Goal: Task Accomplishment & Management: Manage account settings

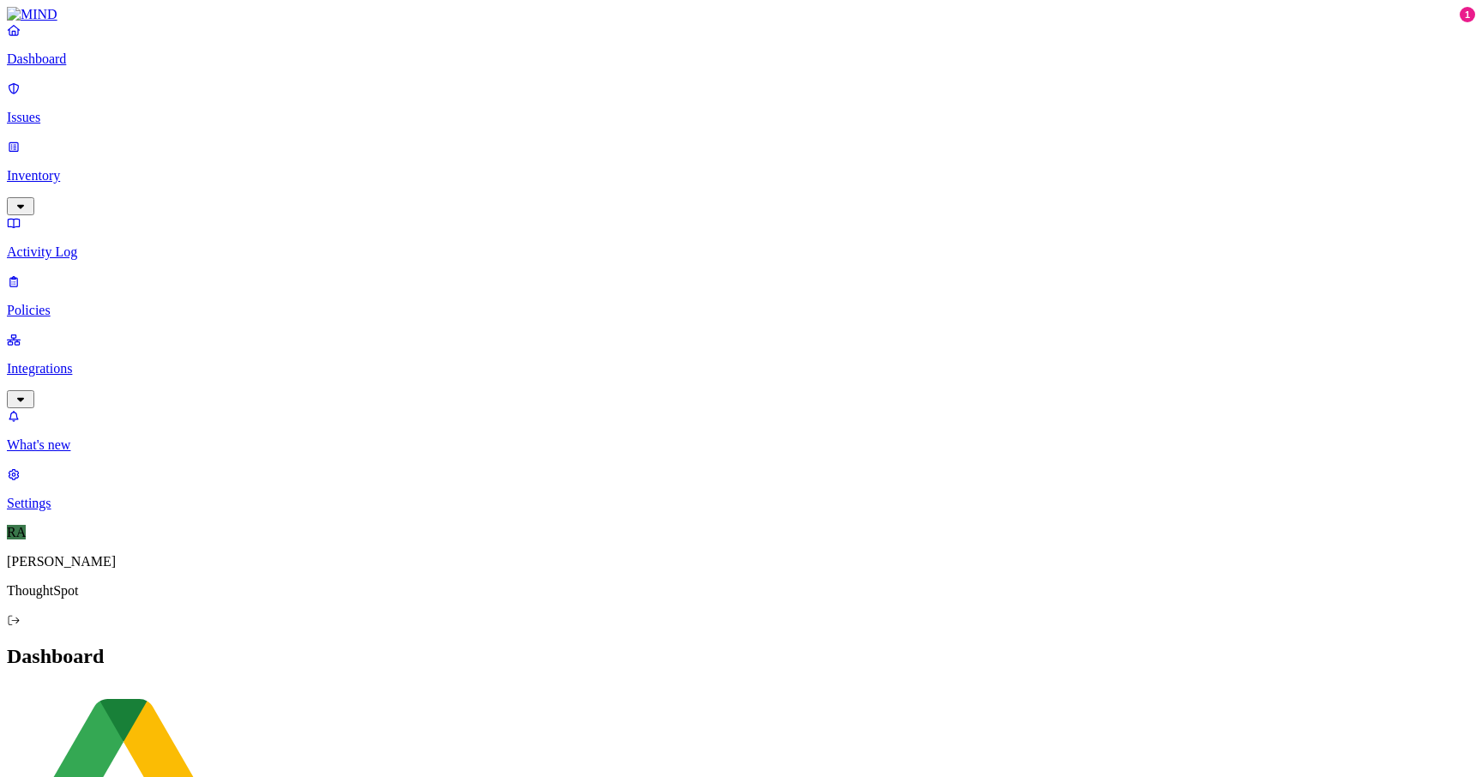
click at [90, 120] on div "Dashboard Issues Inventory Activity Log Policies Integrations" at bounding box center [741, 215] width 1468 height 386
click at [52, 110] on p "Issues" at bounding box center [741, 117] width 1468 height 15
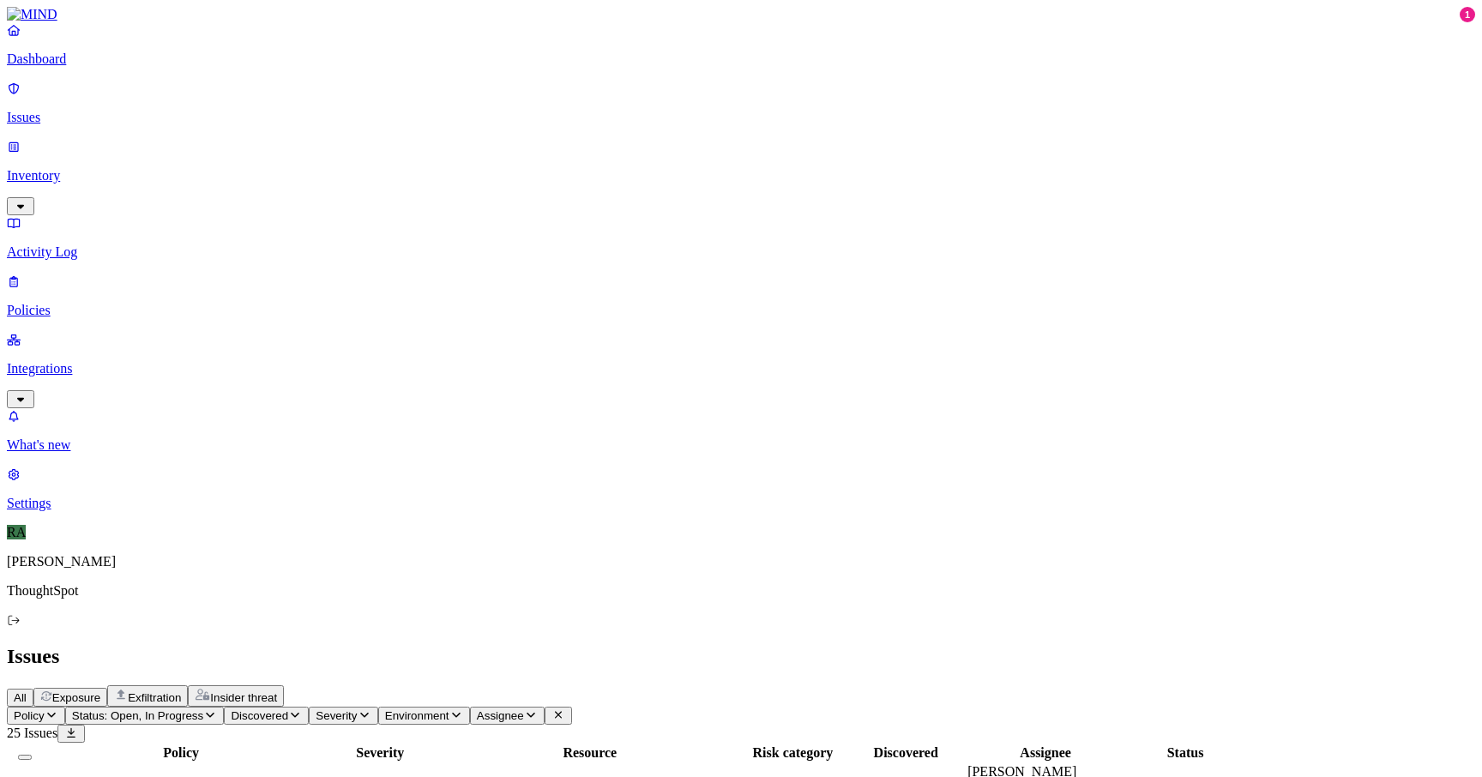
scroll to position [260, 0]
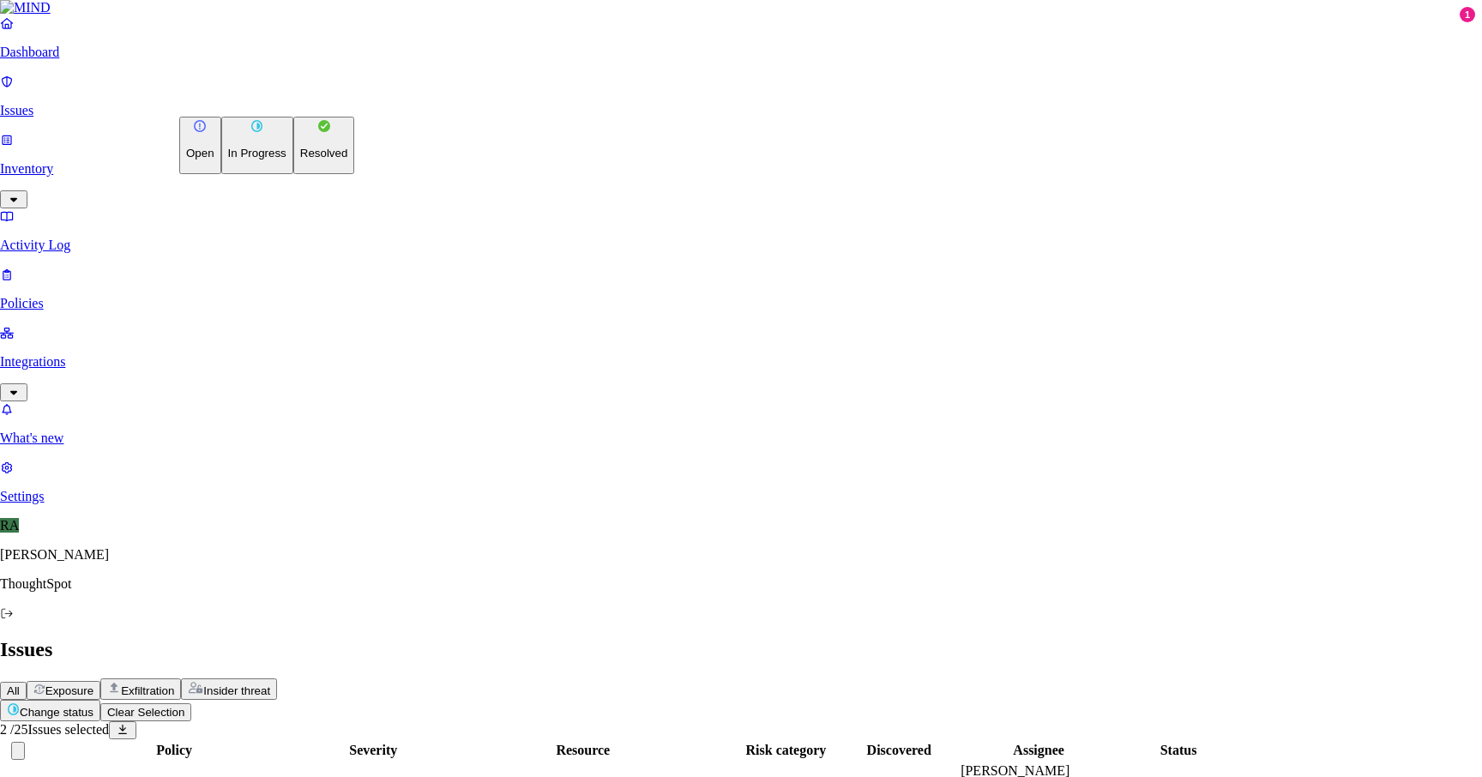
click at [257, 174] on div "Open In Progress Resolved" at bounding box center [266, 145] width 175 height 57
click at [300, 160] on p "Resolved" at bounding box center [324, 153] width 48 height 13
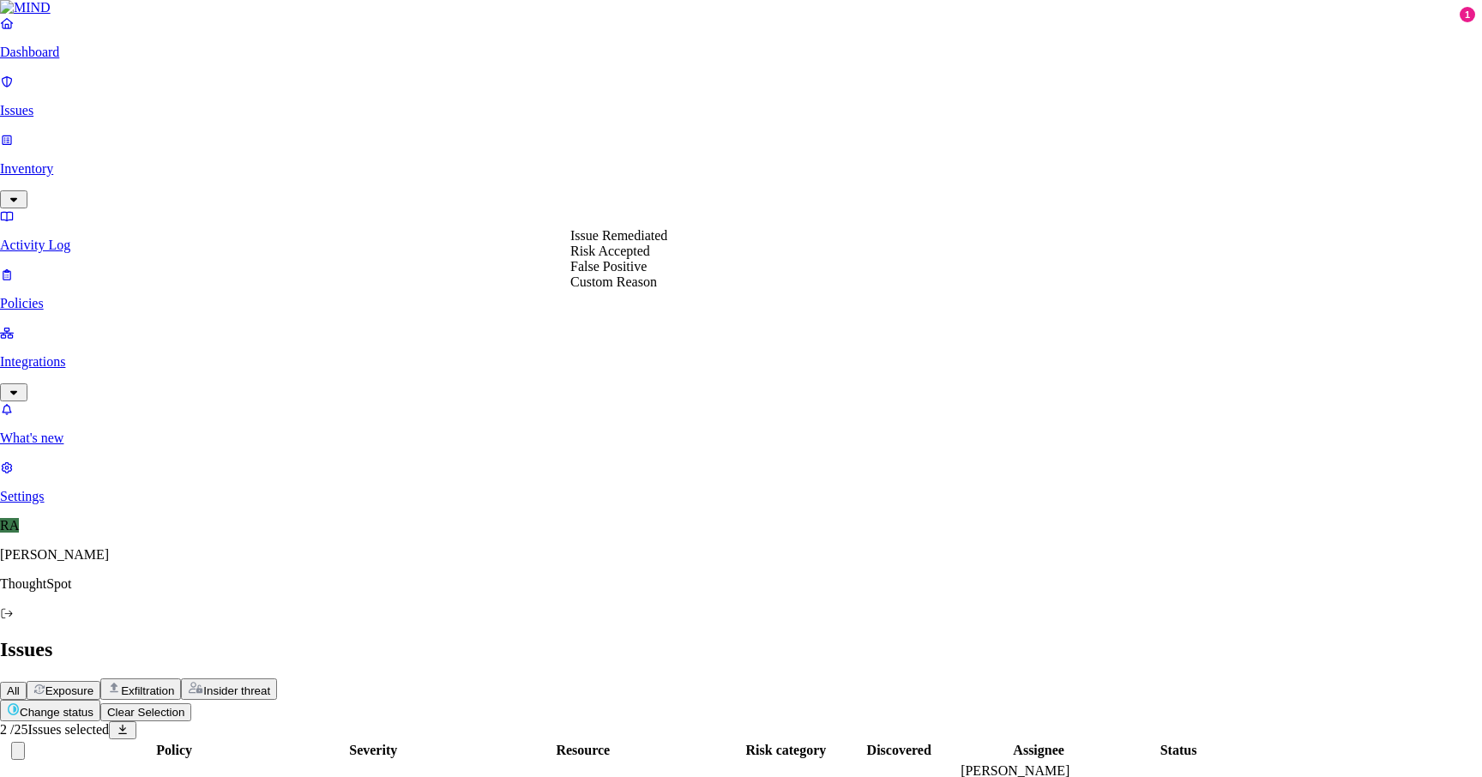
select select "Custom Reason"
paste textarea "t was related to Jira Scal Issue table data. I am from Data ops team need to ad…"
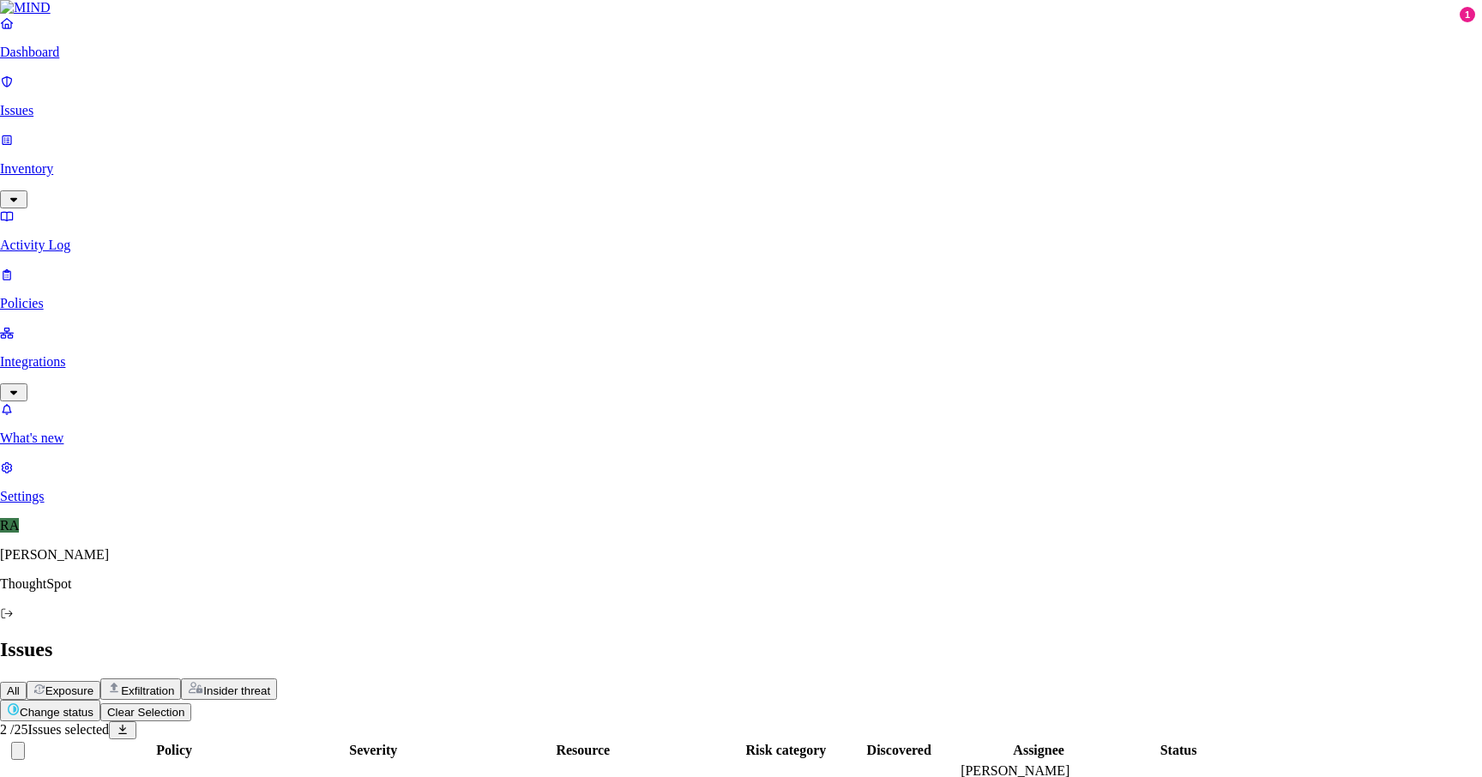
type textarea "It was related to Jira Scal Issue table data. I am from Data ops team need to a…"
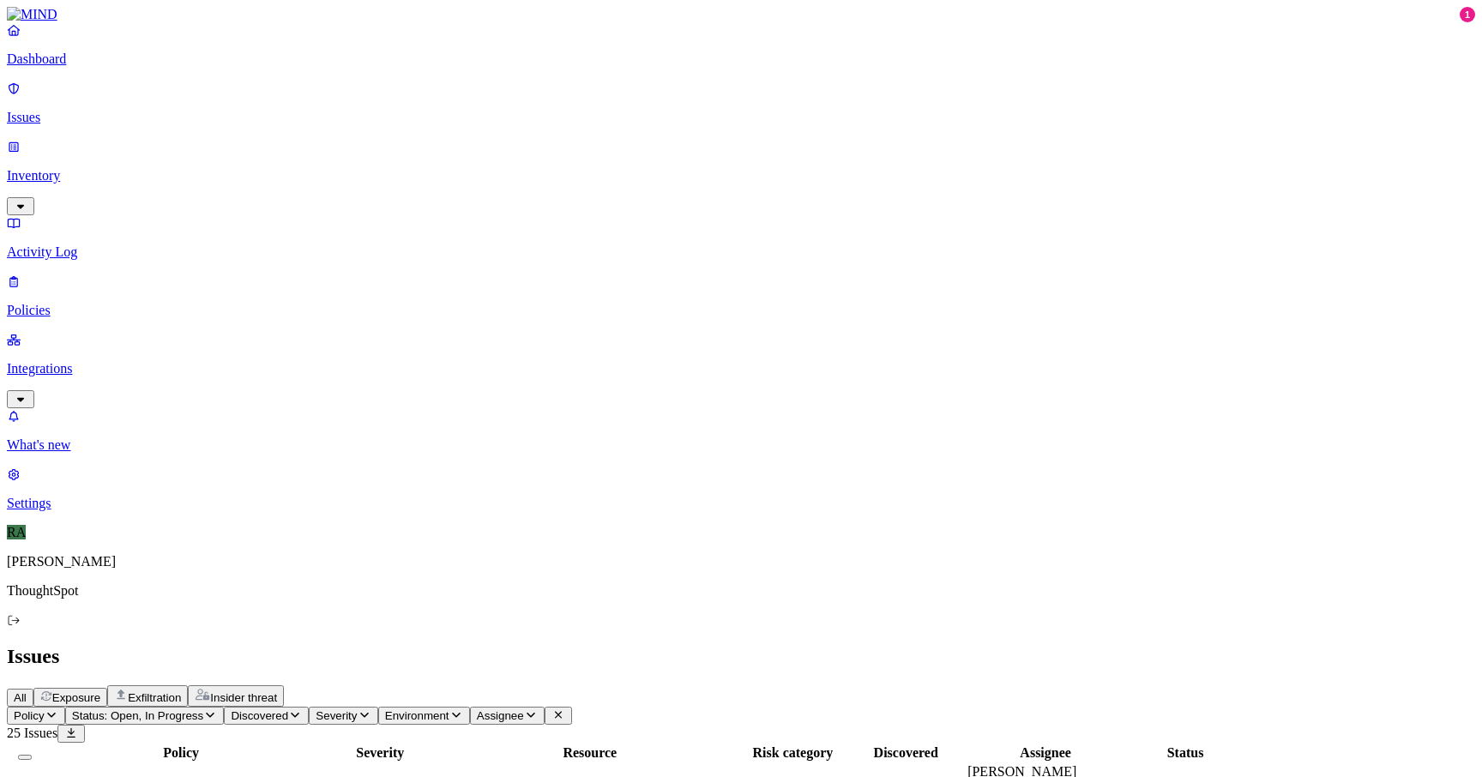
scroll to position [0, 0]
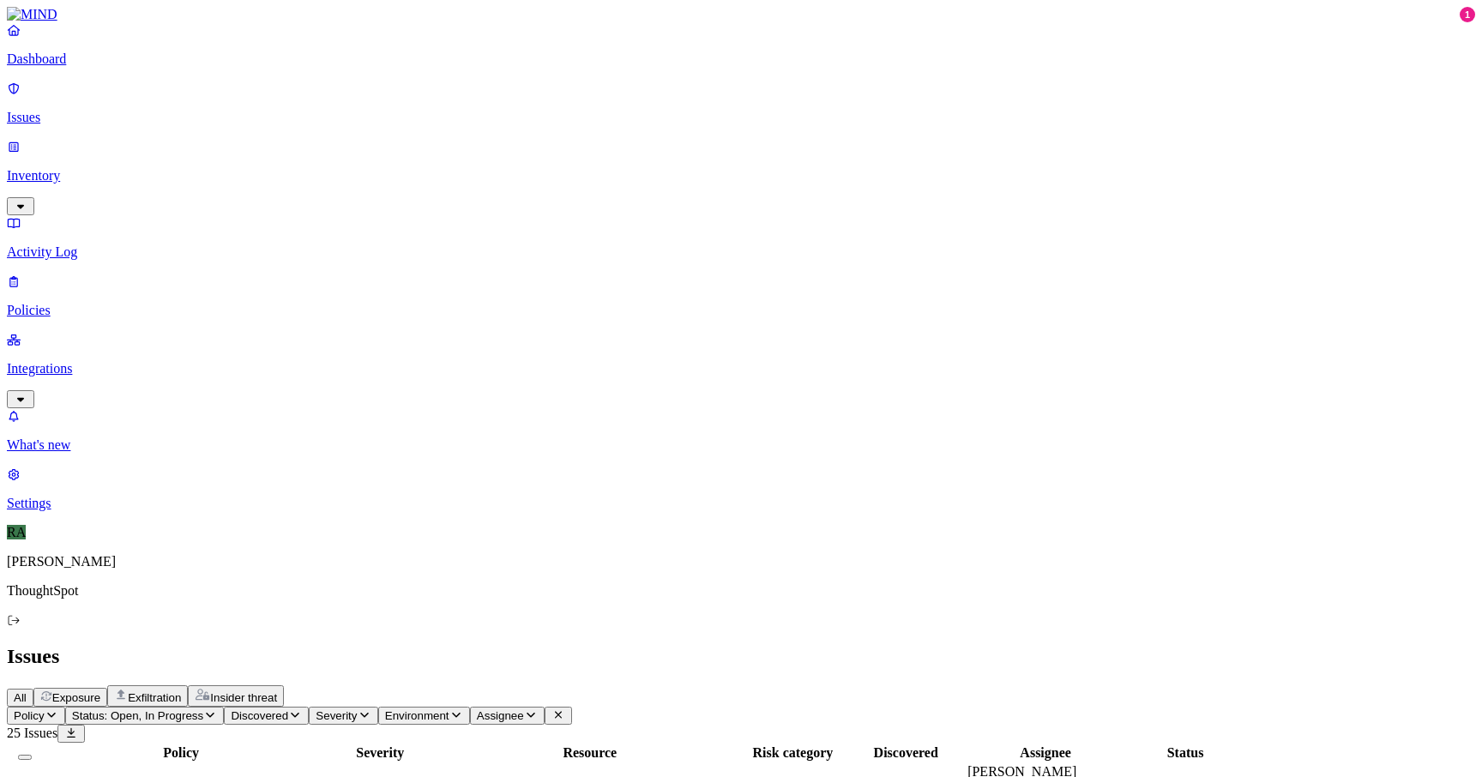
drag, startPoint x: 1350, startPoint y: 727, endPoint x: 1176, endPoint y: 744, distance: 174.9
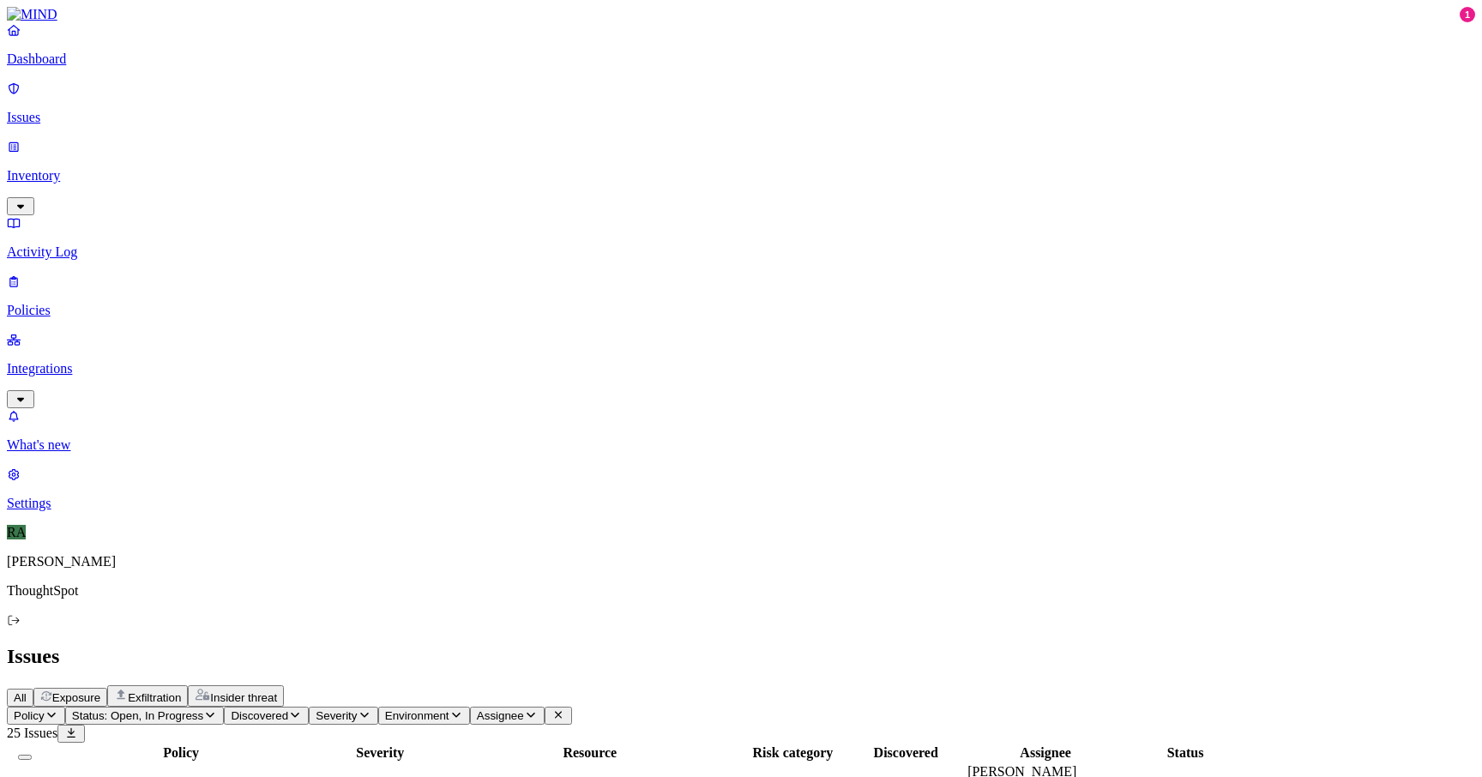
copy span "his is a personal document, not business related"
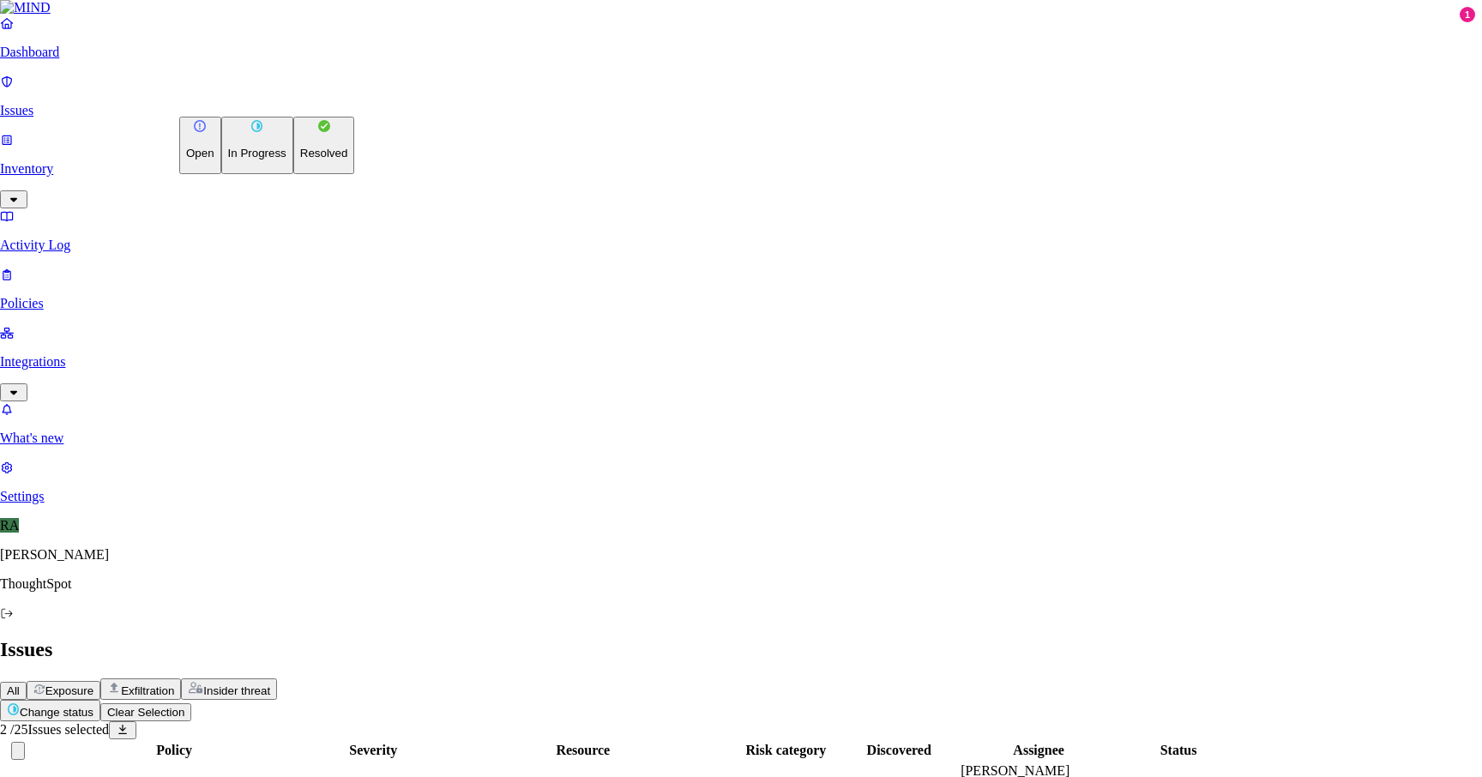
click at [293, 174] on button "Resolved" at bounding box center [324, 145] width 62 height 57
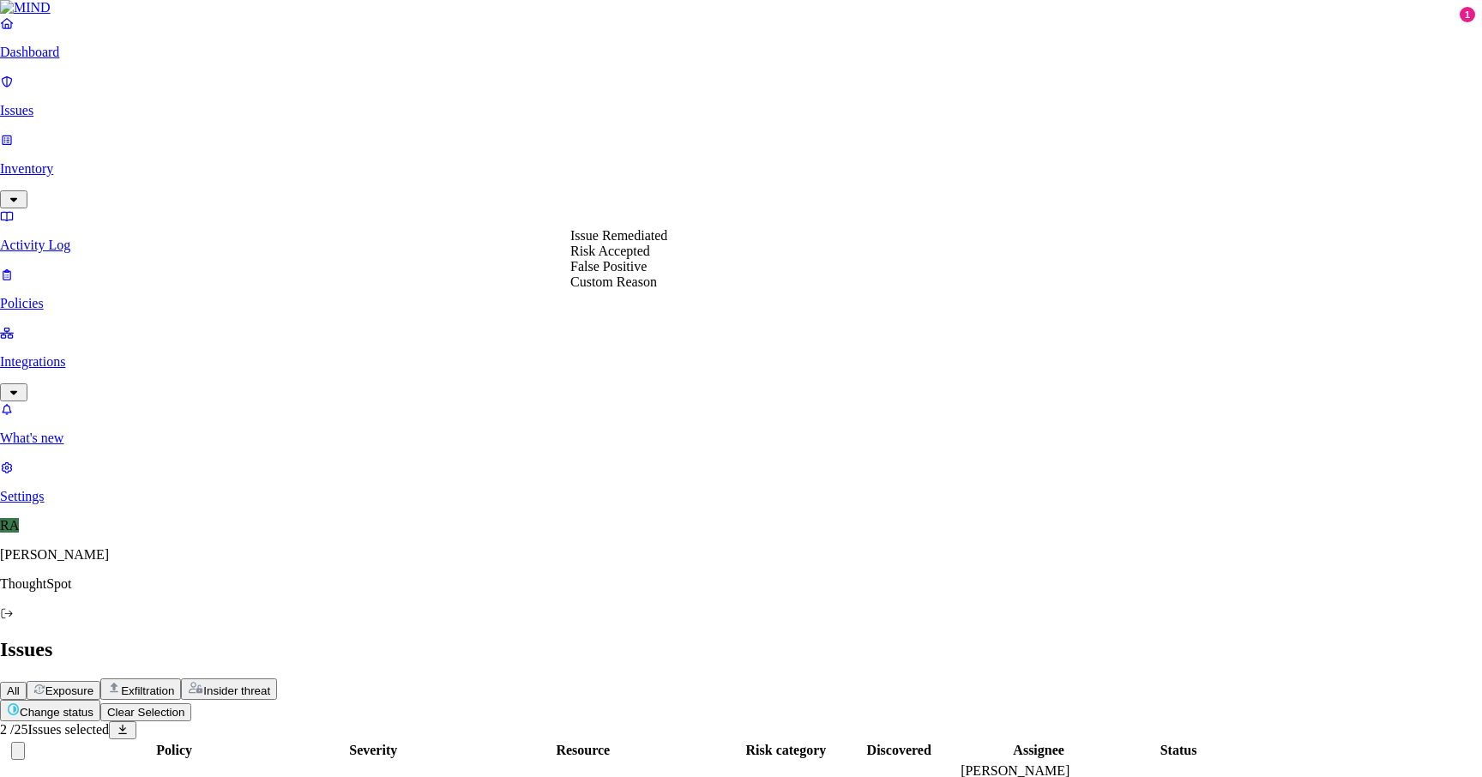
select select "Custom Reason"
paste textarea "his is a personal document, not business related"
type textarea "his is a personal document, not business related"
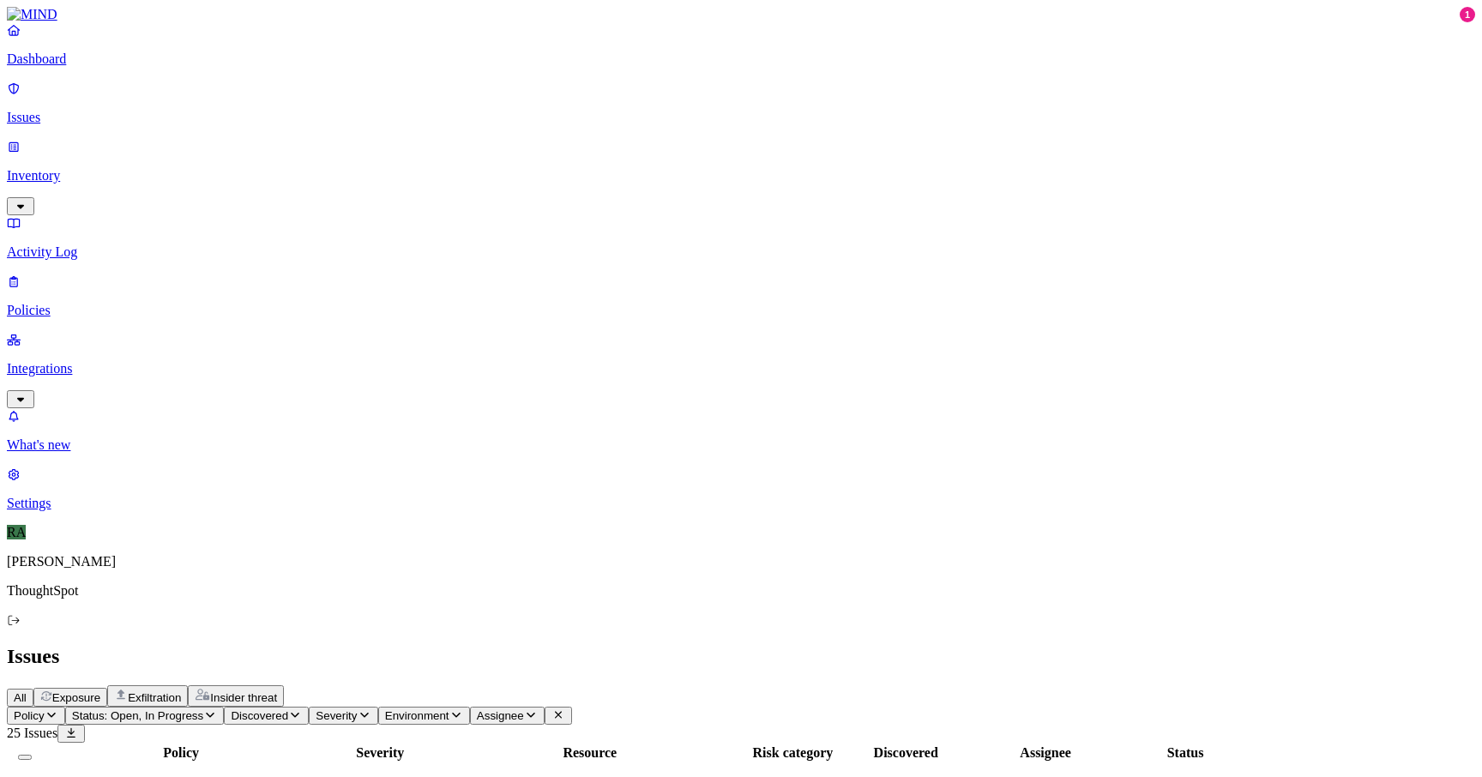
scroll to position [386, 0]
drag, startPoint x: 1322, startPoint y: 732, endPoint x: 1093, endPoint y: 750, distance: 230.6
copy span "Personal data to our benefits team""
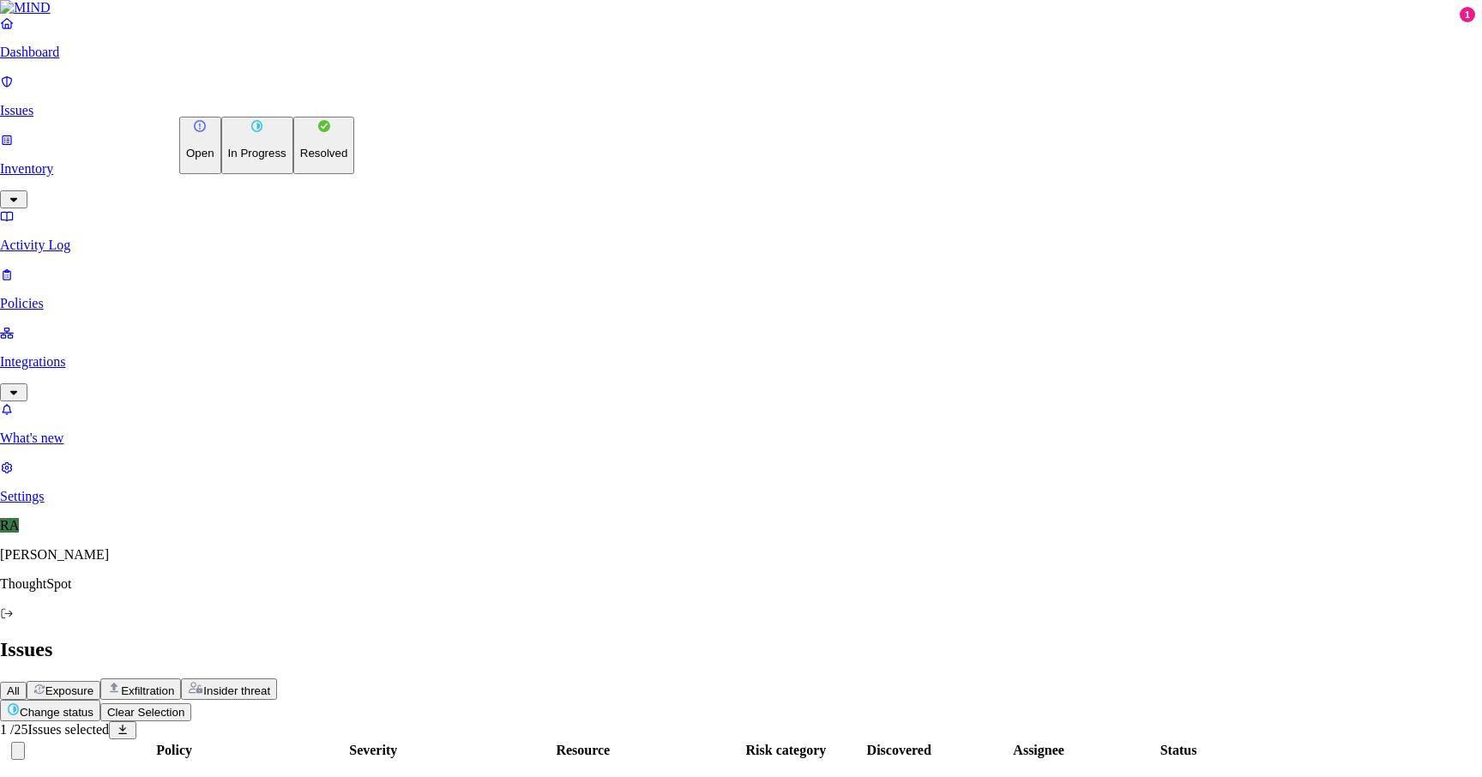
click at [293, 174] on button "Resolved" at bounding box center [324, 145] width 62 height 57
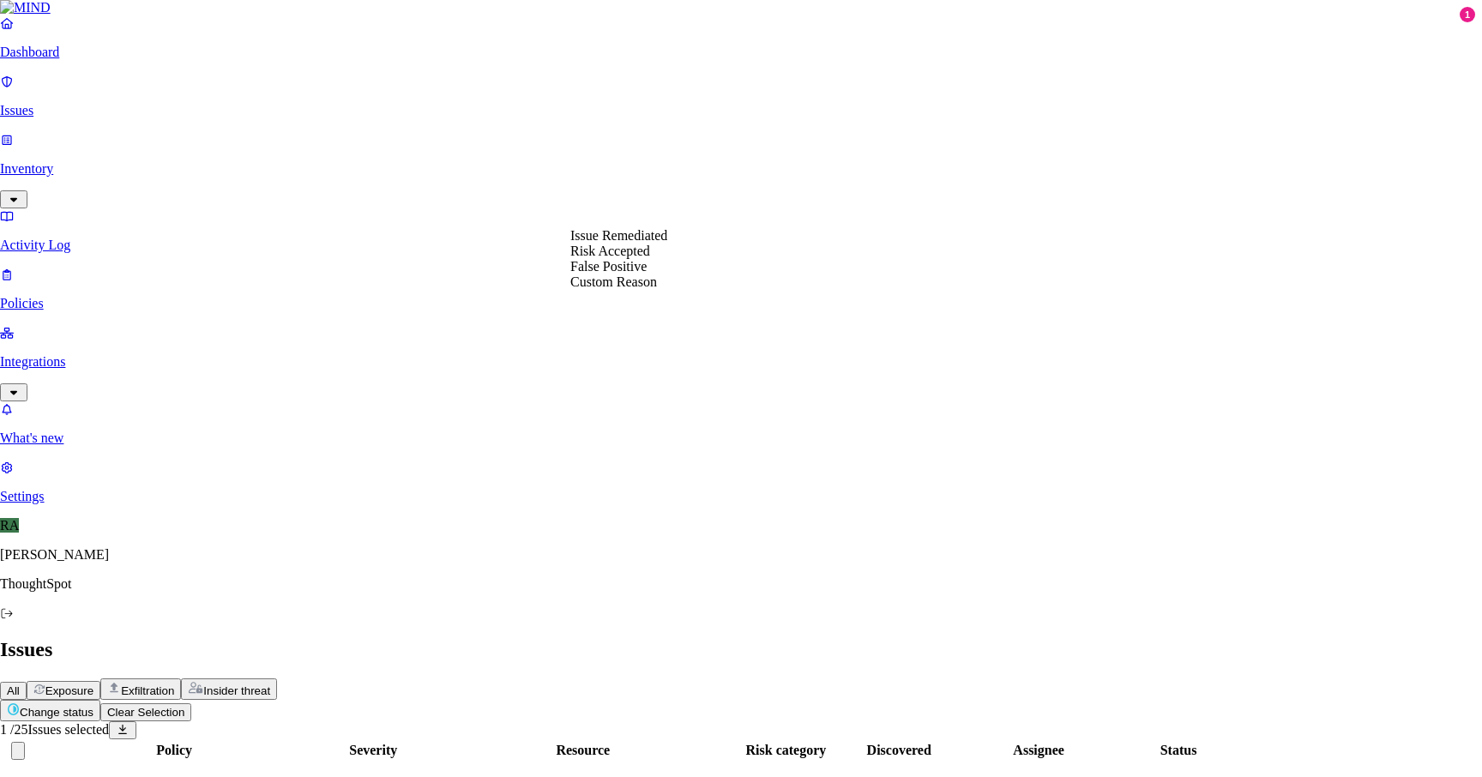
select select "Custom Reason"
paste textarea "Personal data to our benefits team""
type textarea "Personal data to our benefits team""
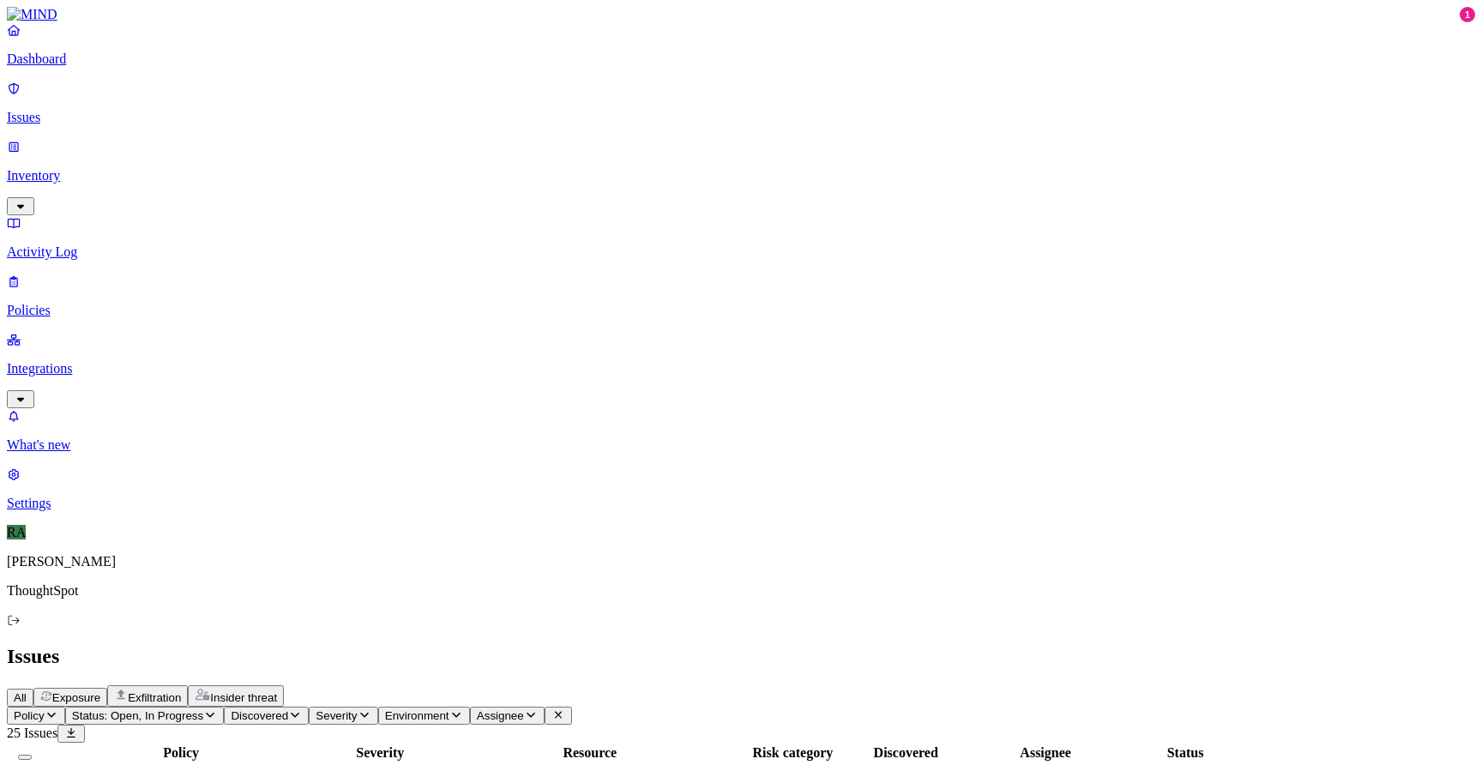
drag, startPoint x: 1112, startPoint y: 597, endPoint x: 1012, endPoint y: 598, distance: 100.3
copy div "File was deleted"
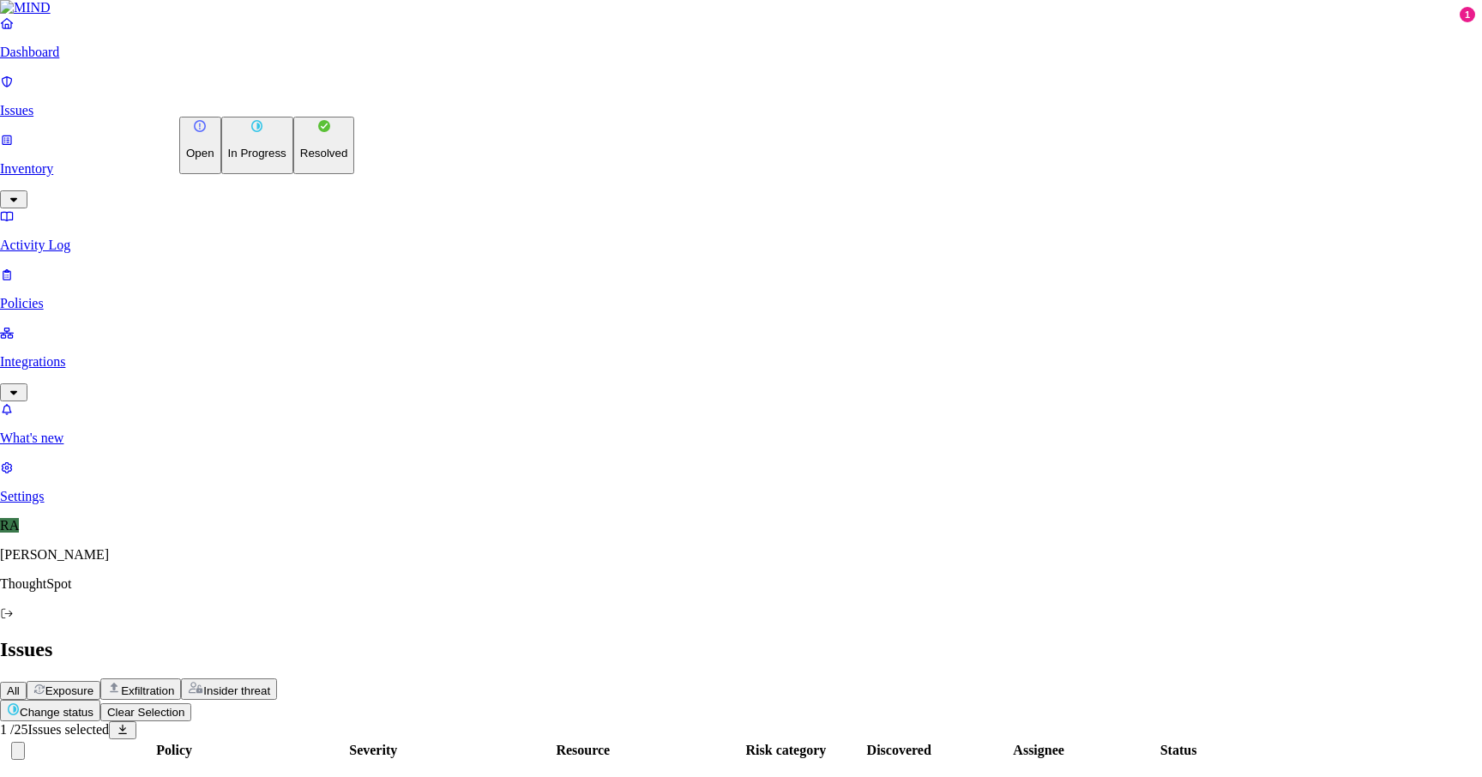
click at [300, 160] on p "Resolved" at bounding box center [324, 153] width 48 height 13
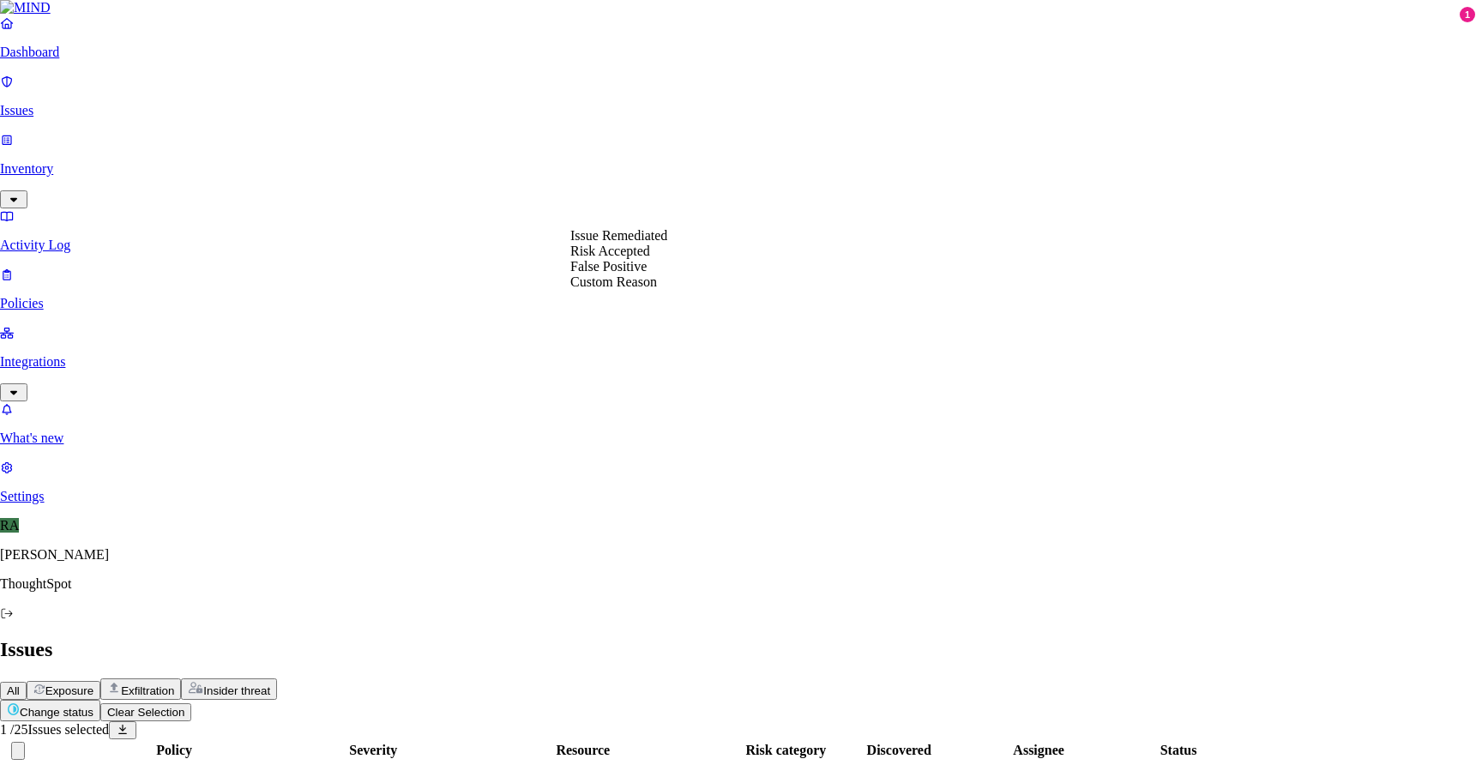
select select "Custom Reason"
paste textarea "File was deleted"
type textarea "File was deleted"
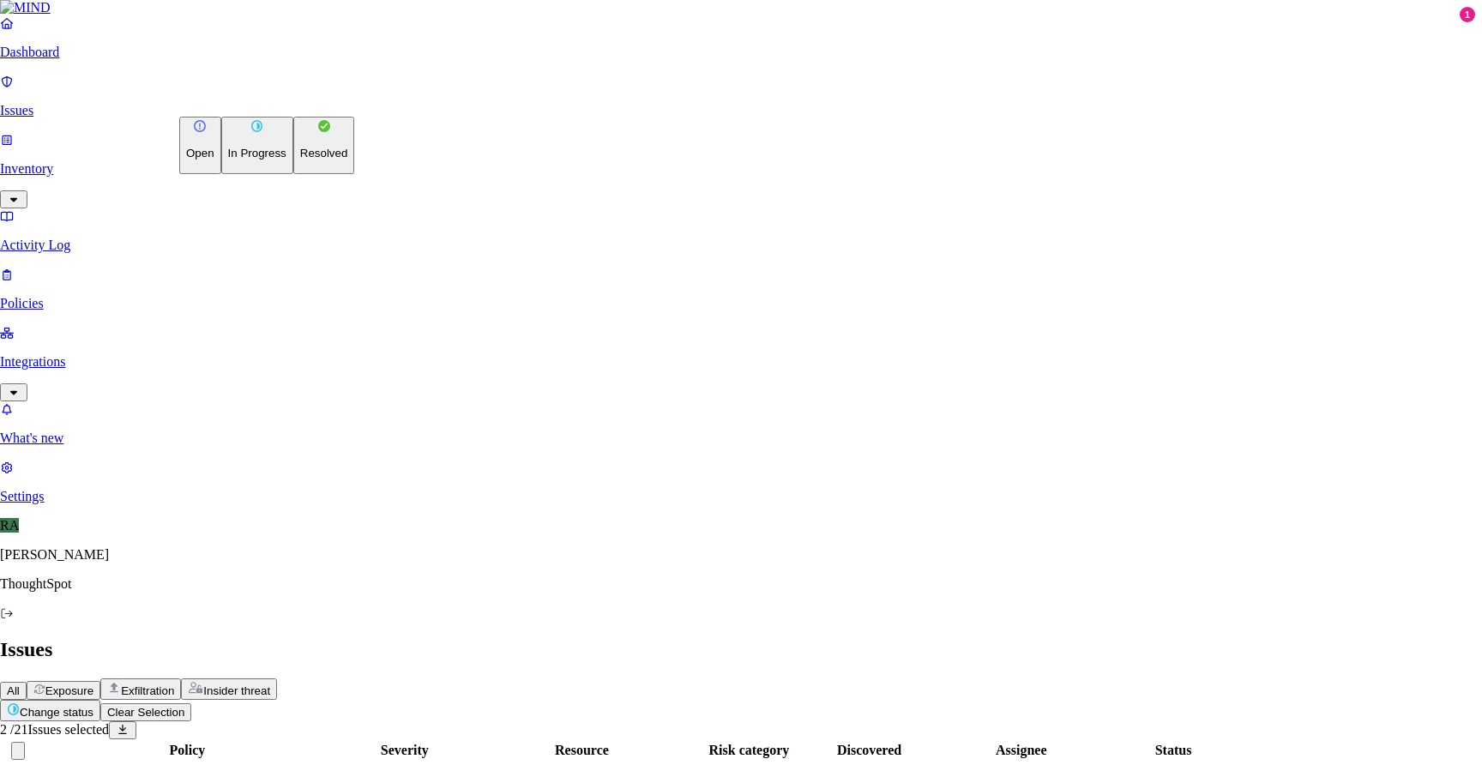
click at [100, 700] on button "Change status" at bounding box center [50, 710] width 100 height 21
click at [300, 160] on p "Resolved" at bounding box center [324, 153] width 48 height 13
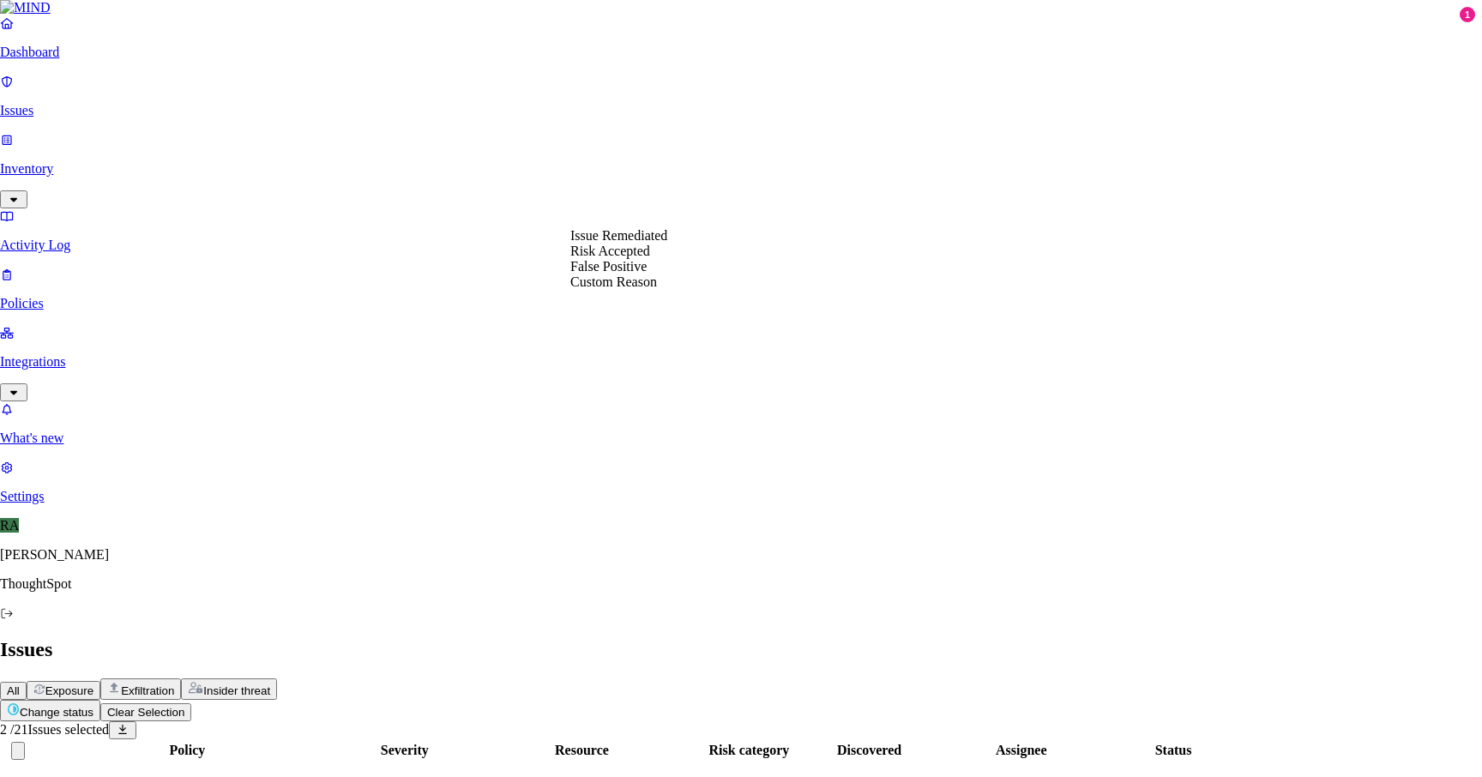
select select "Risk Accepted"
drag, startPoint x: 642, startPoint y: 282, endPoint x: 656, endPoint y: 282, distance: 14.6
drag, startPoint x: 852, startPoint y: 316, endPoint x: 870, endPoint y: 316, distance: 18.0
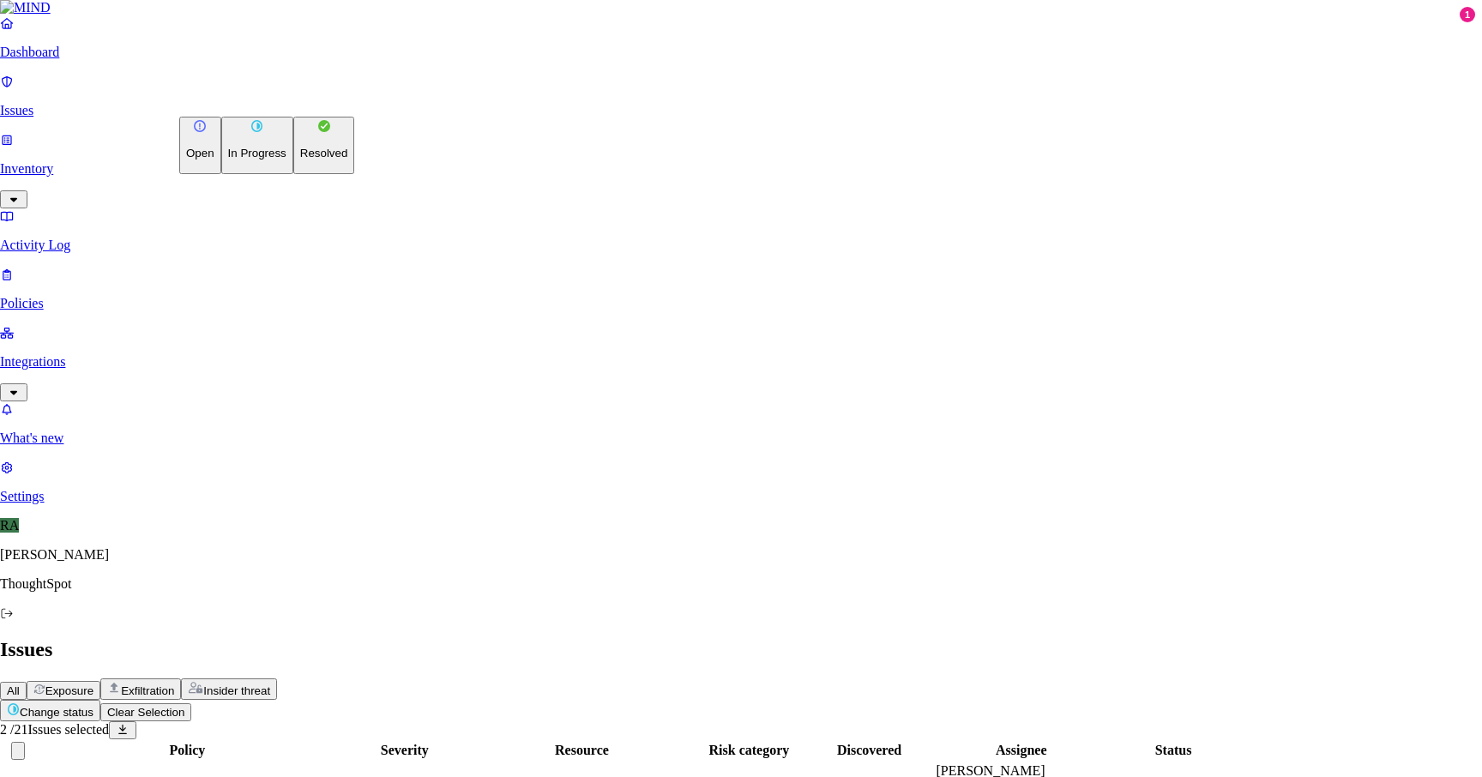
click at [293, 174] on button "Resolved" at bounding box center [324, 145] width 62 height 57
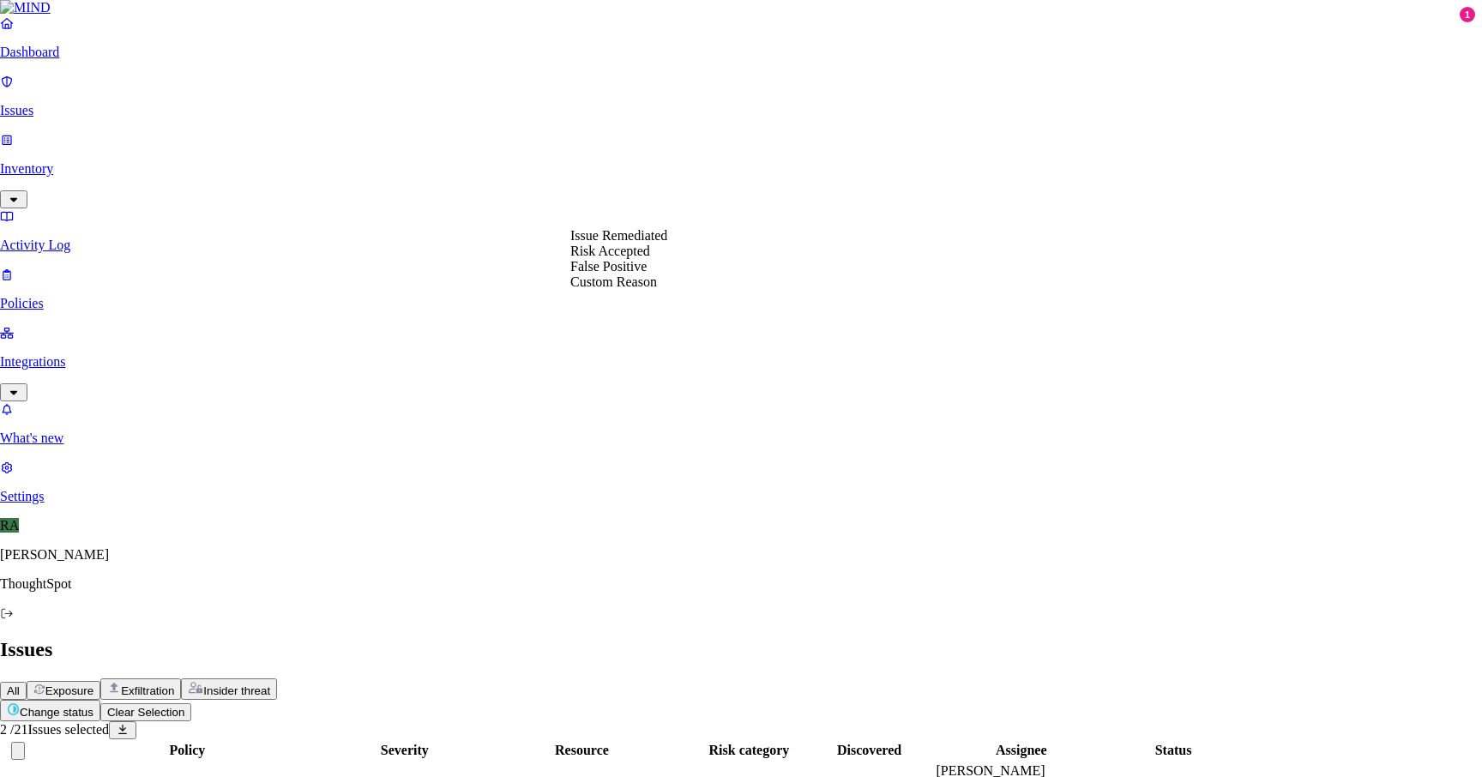
select select "Risk Accepted"
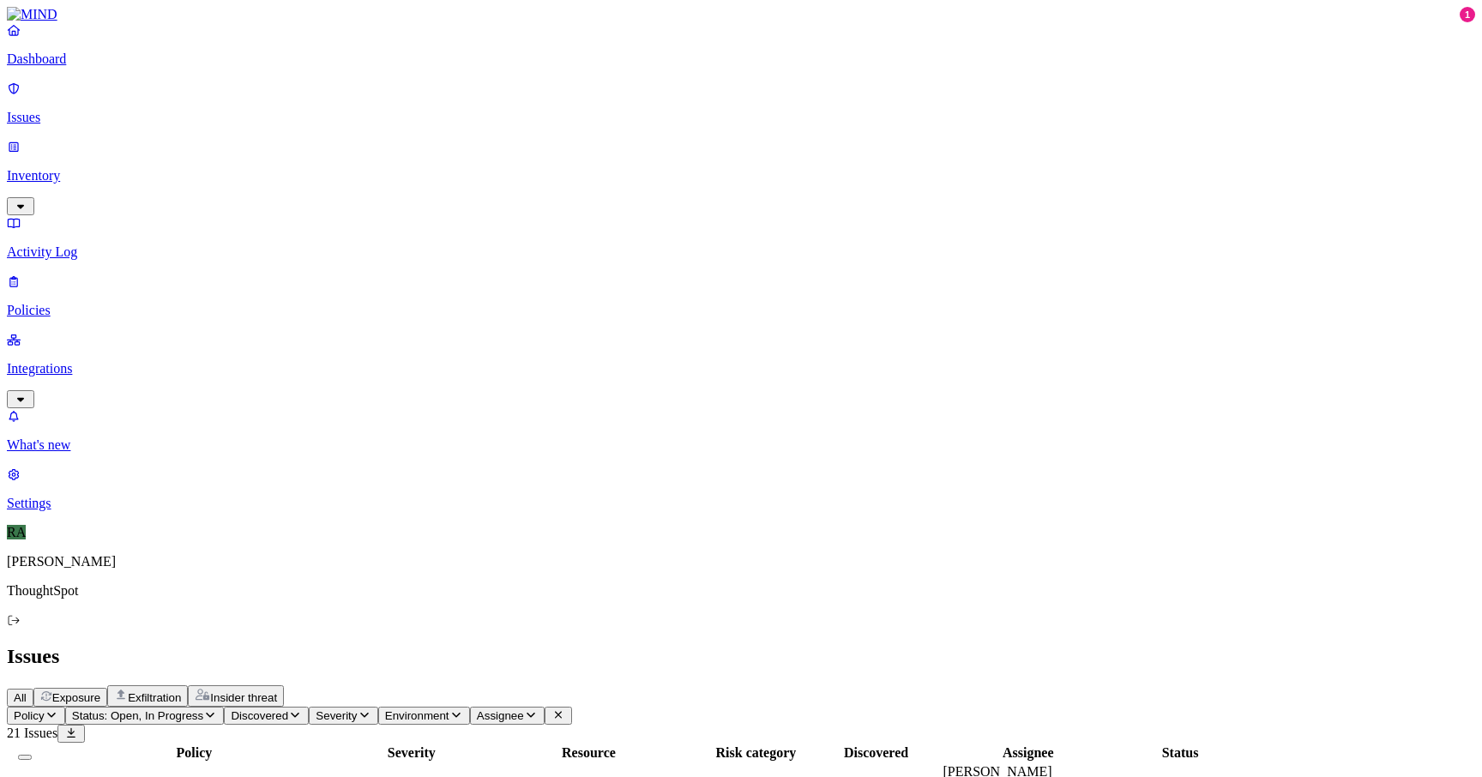
drag, startPoint x: 1404, startPoint y: 593, endPoint x: 1344, endPoint y: 695, distance: 117.7
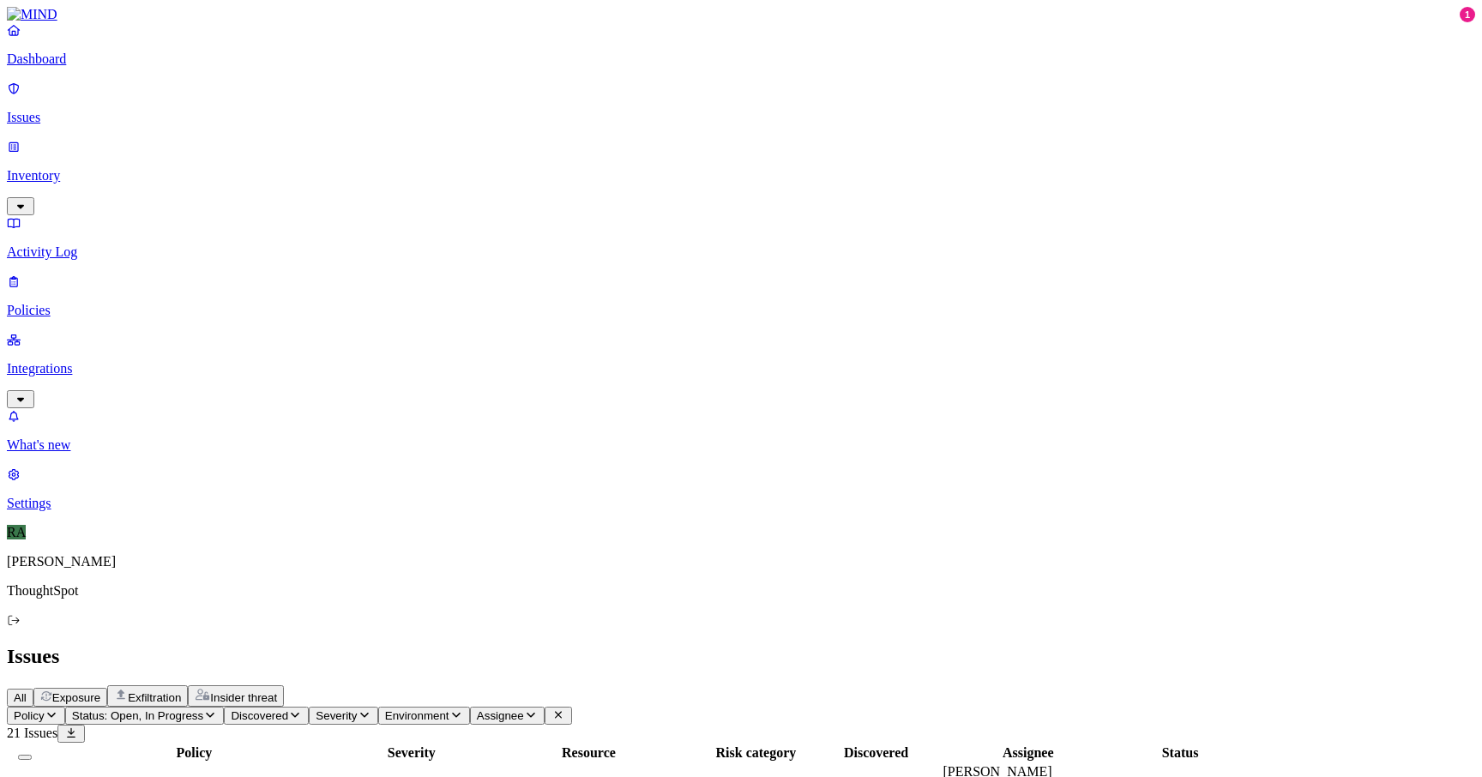
drag, startPoint x: 1135, startPoint y: 602, endPoint x: 1020, endPoint y: 595, distance: 115.1
copy div "File was deleted"
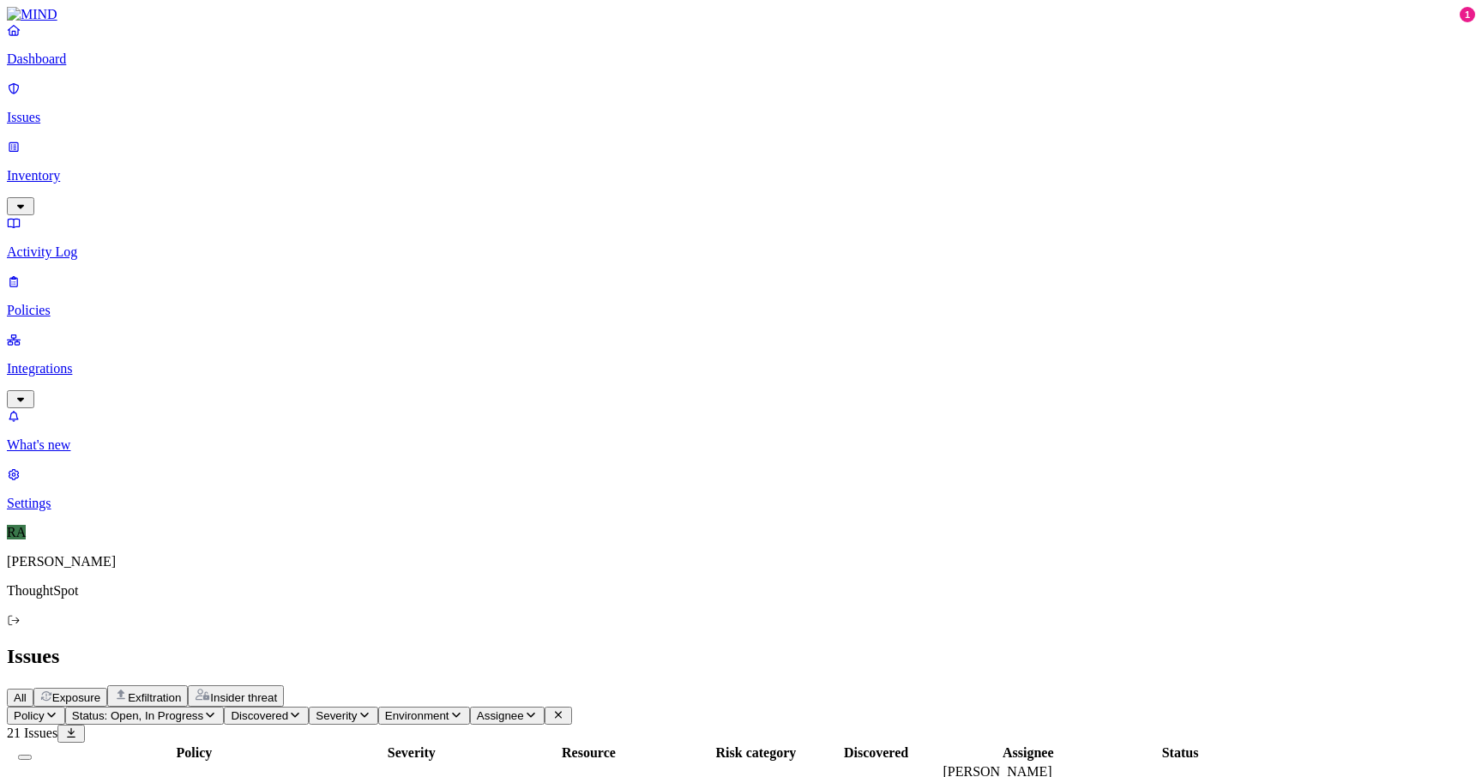
scroll to position [0, 0]
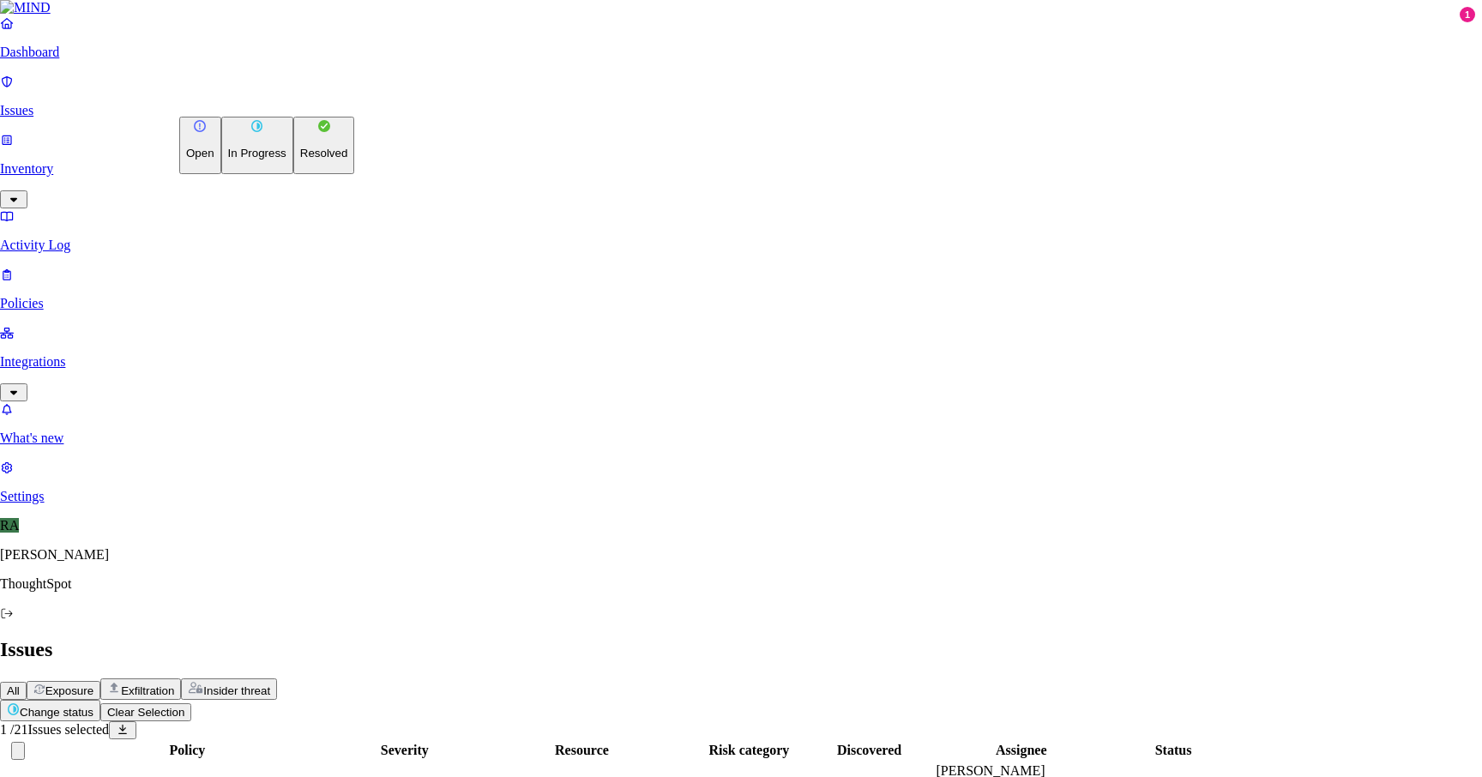
click at [301, 174] on button "Resolved" at bounding box center [324, 145] width 62 height 57
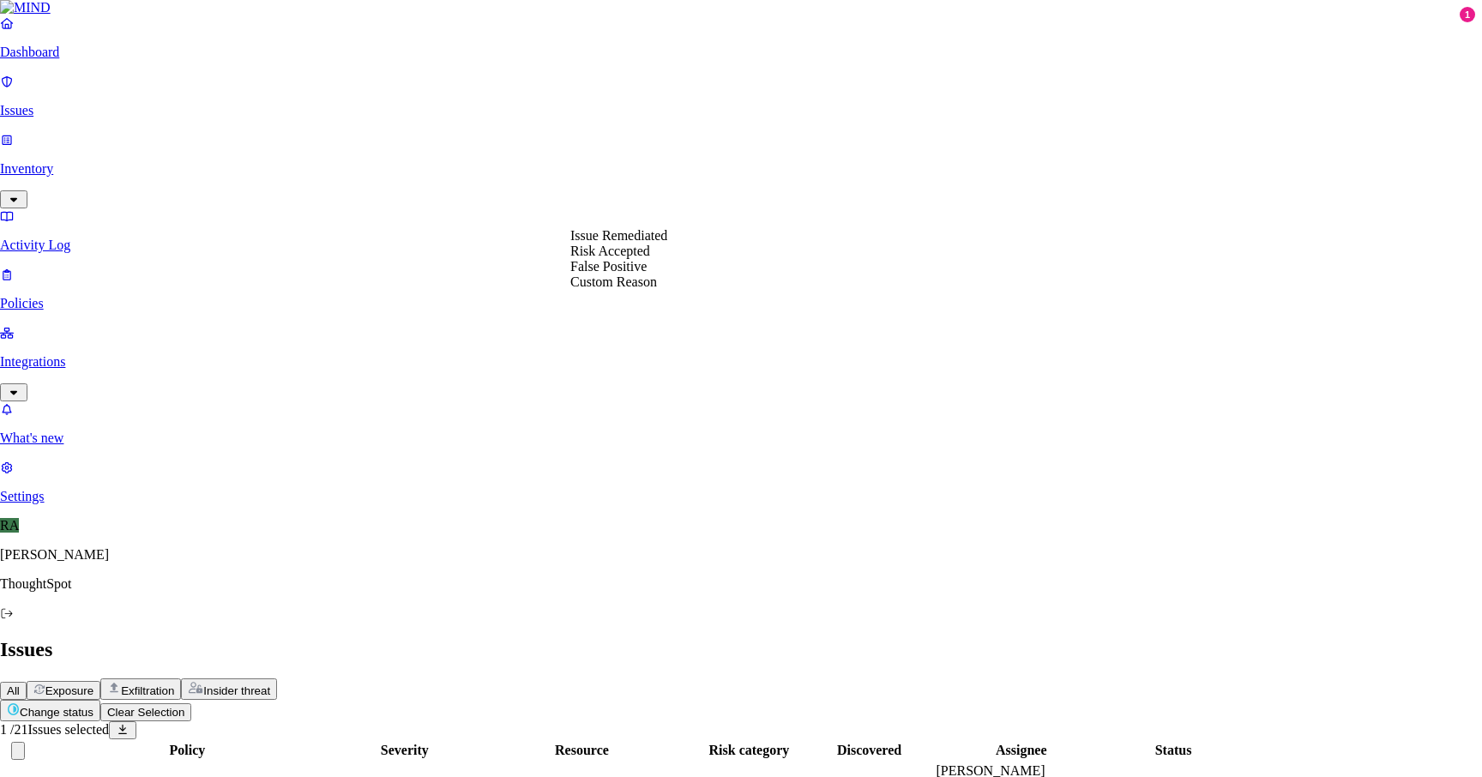
select select "Custom Reason"
paste textarea "File was deleted"
type textarea "File was deleted"
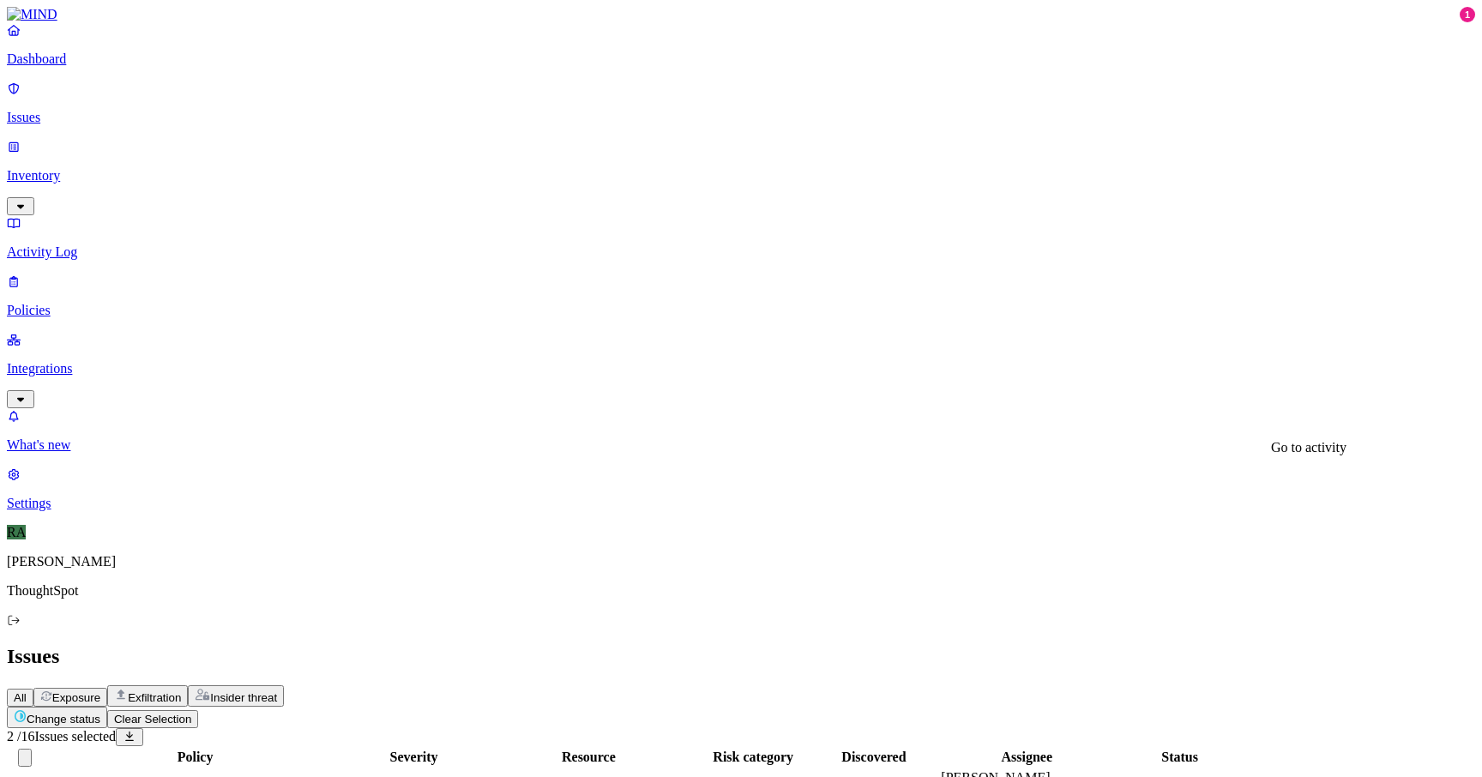
scroll to position [164, 0]
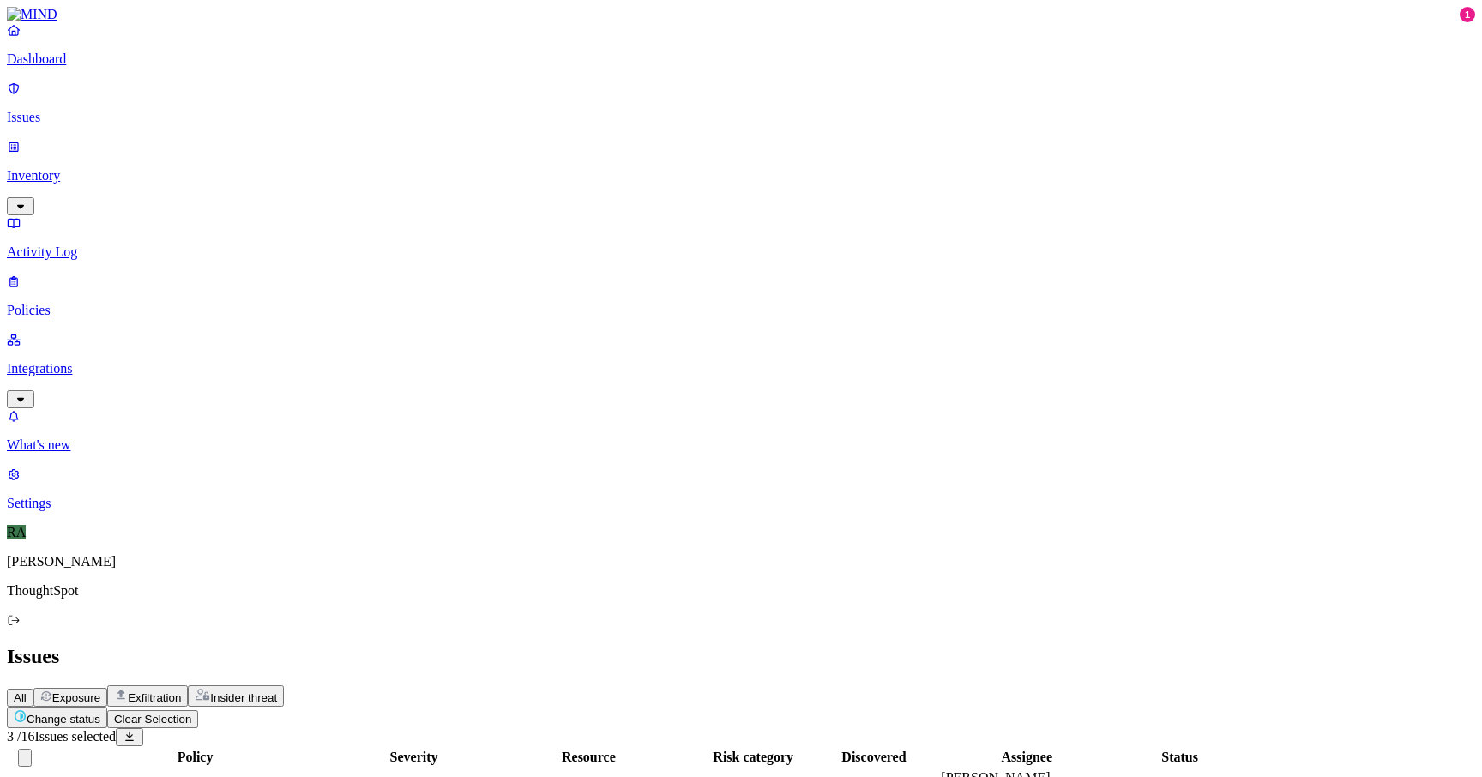
scroll to position [336, 0]
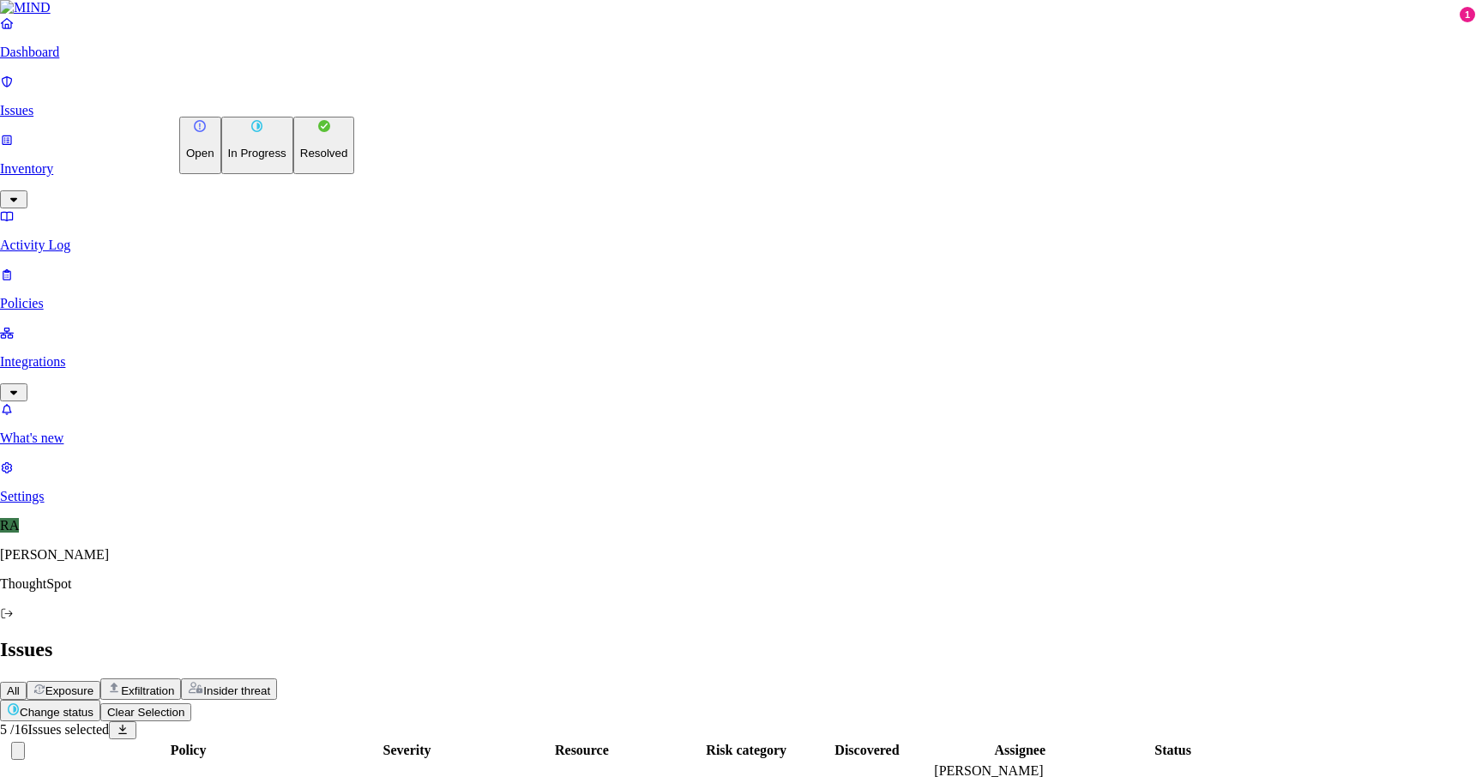
click at [300, 160] on p "Resolved" at bounding box center [324, 153] width 48 height 13
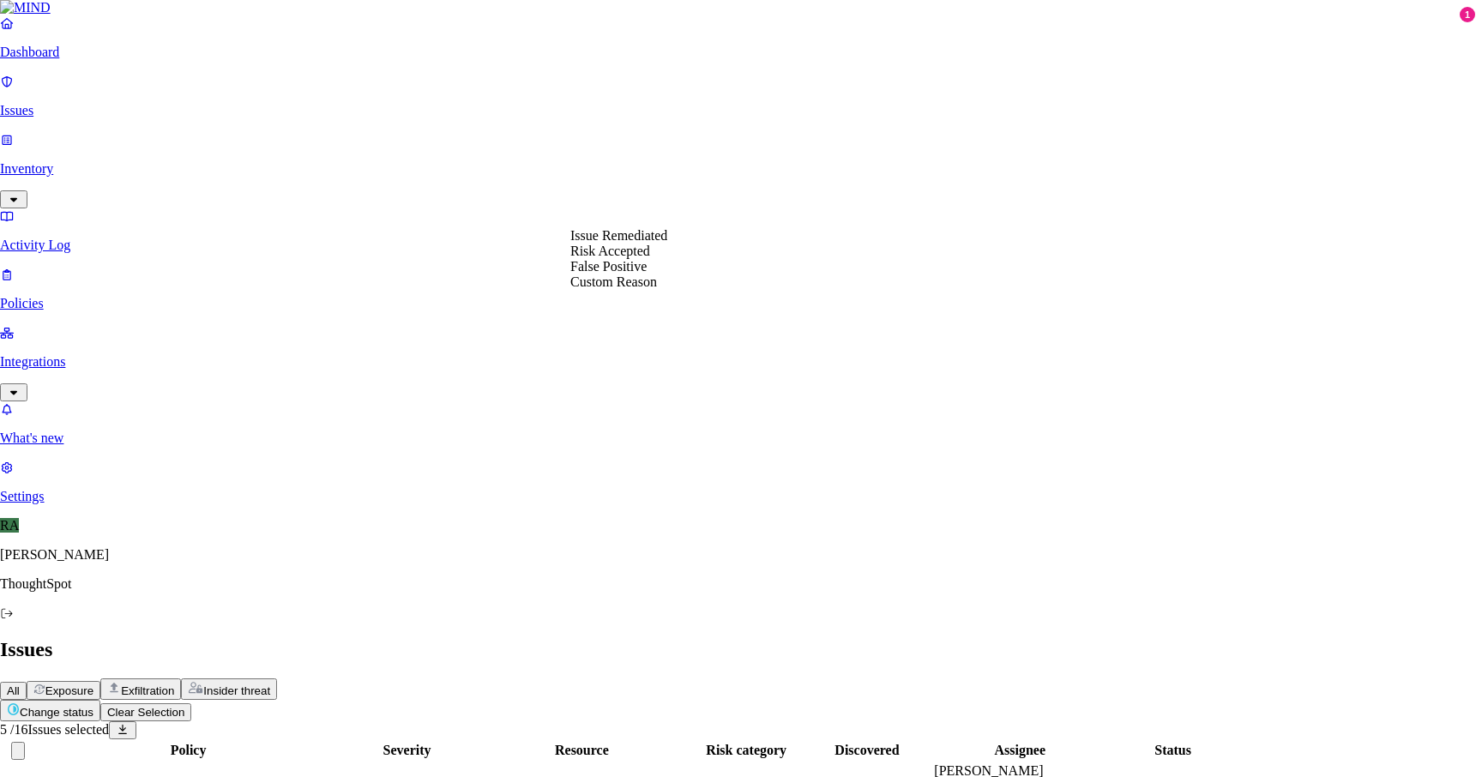
select select "Risk Accepted"
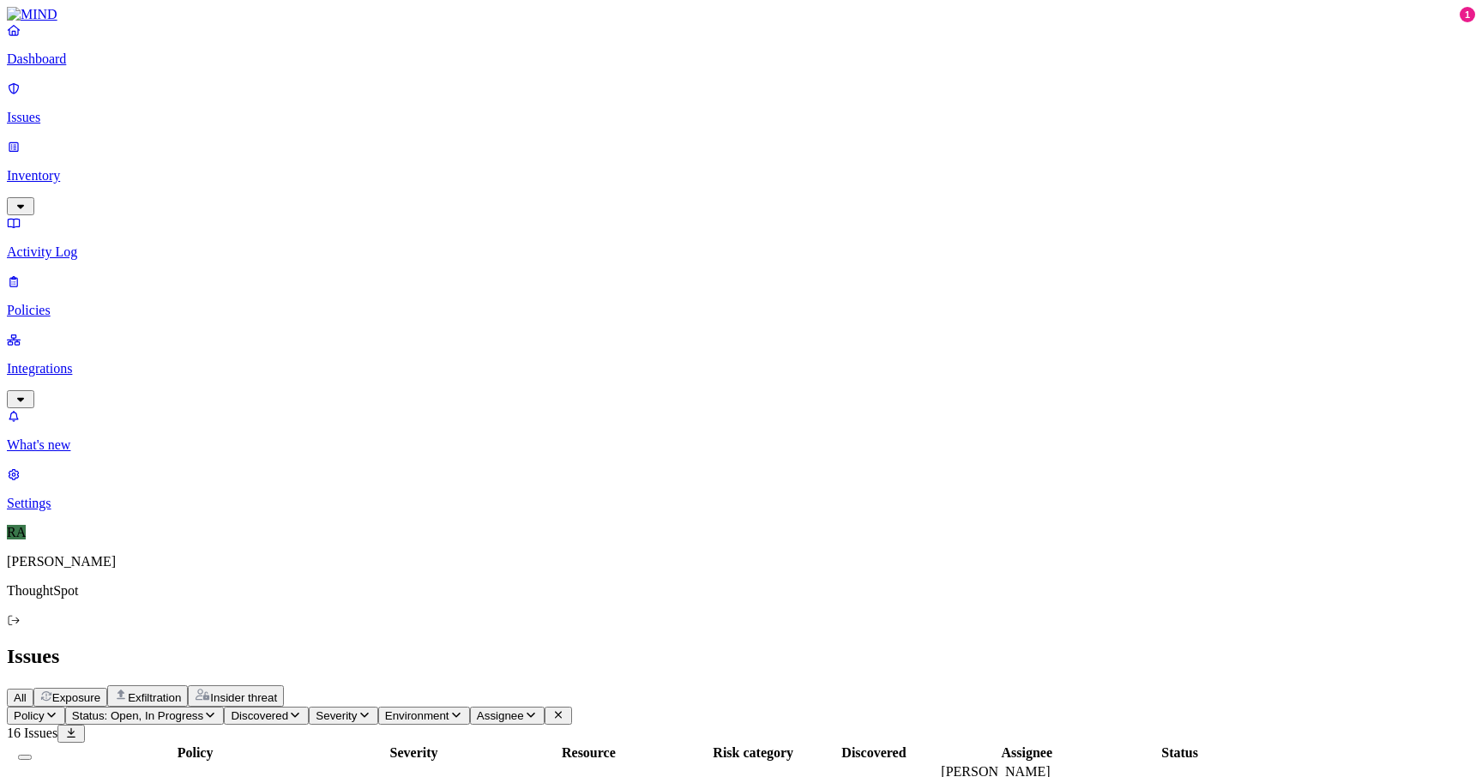
drag, startPoint x: 1351, startPoint y: 727, endPoint x: 1053, endPoint y: 746, distance: 298.2
copy span "Personal Info choice"
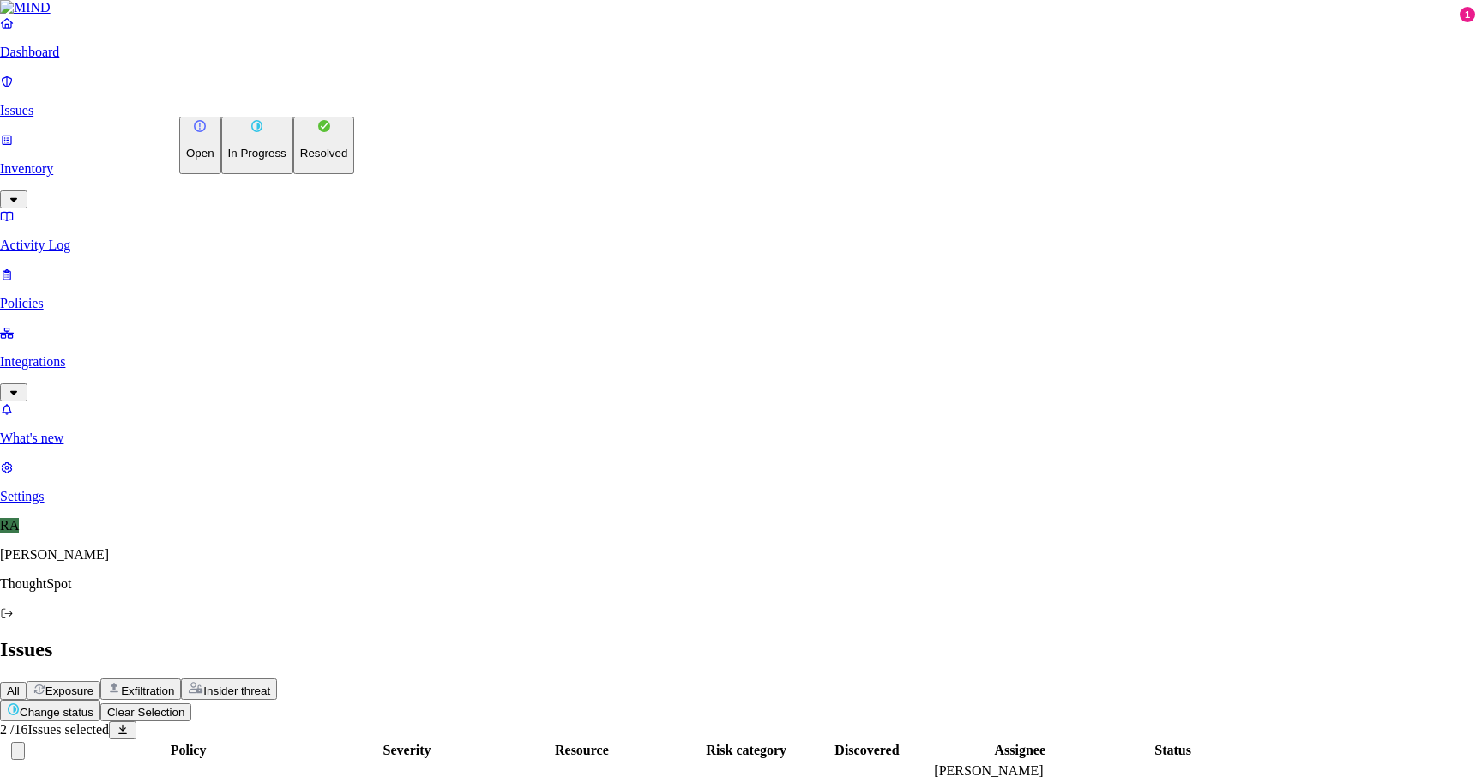
click at [100, 700] on button "Change status" at bounding box center [50, 710] width 100 height 21
click at [293, 174] on button "Resolved" at bounding box center [324, 145] width 62 height 57
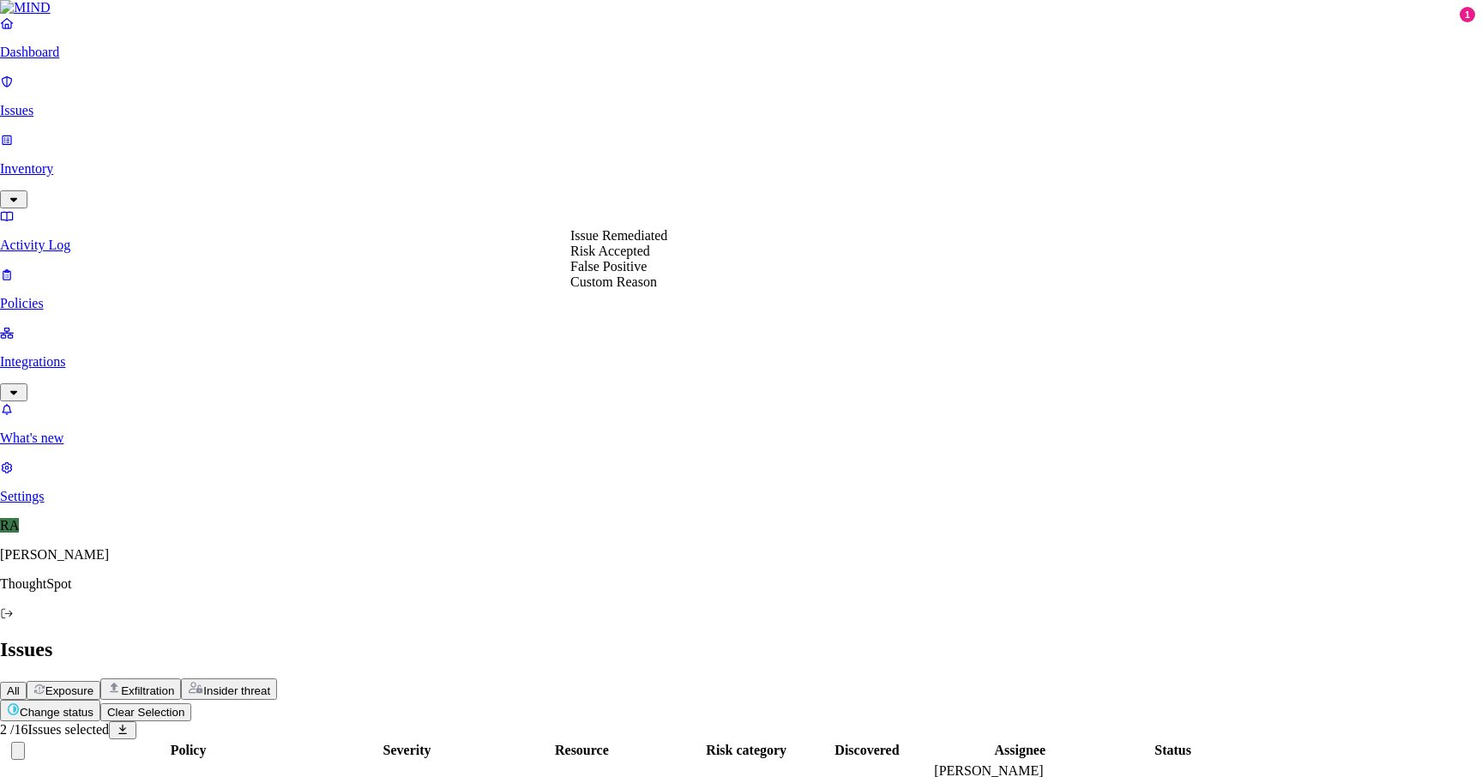
select select "Custom Reason"
paste textarea "Personal Info choice"
type textarea "Personal Info choice"
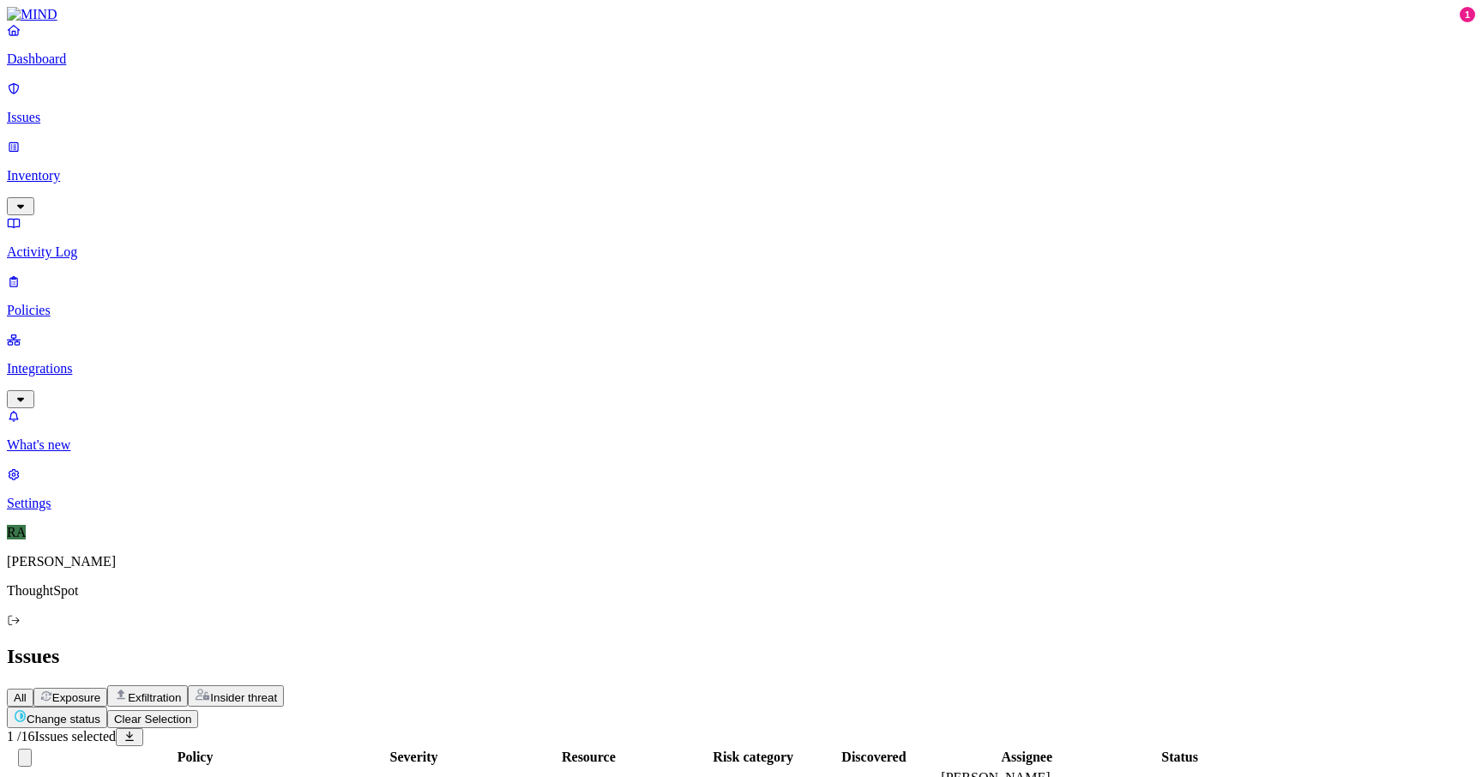
click at [107, 707] on button "Change status" at bounding box center [57, 717] width 100 height 21
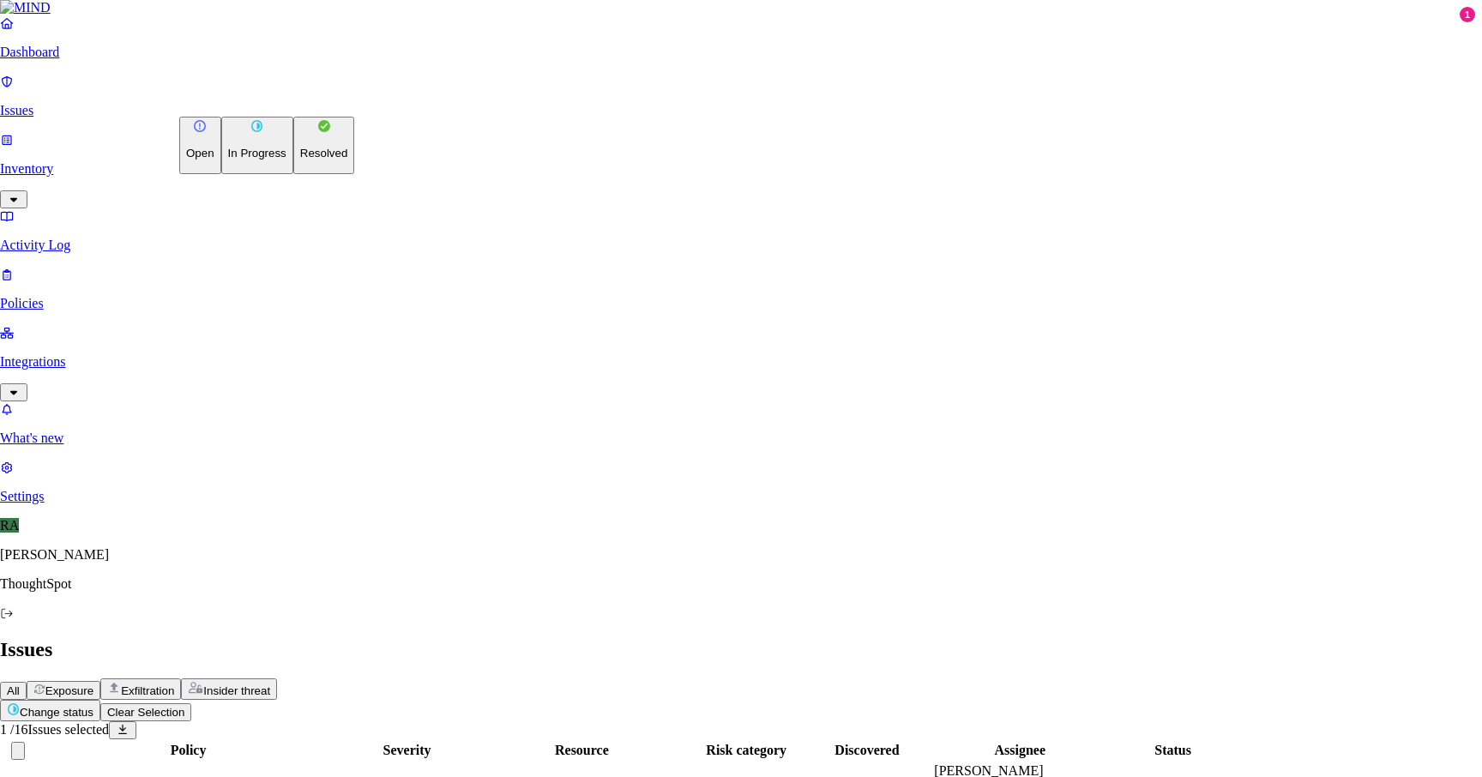
click at [300, 160] on p "Resolved" at bounding box center [324, 153] width 48 height 13
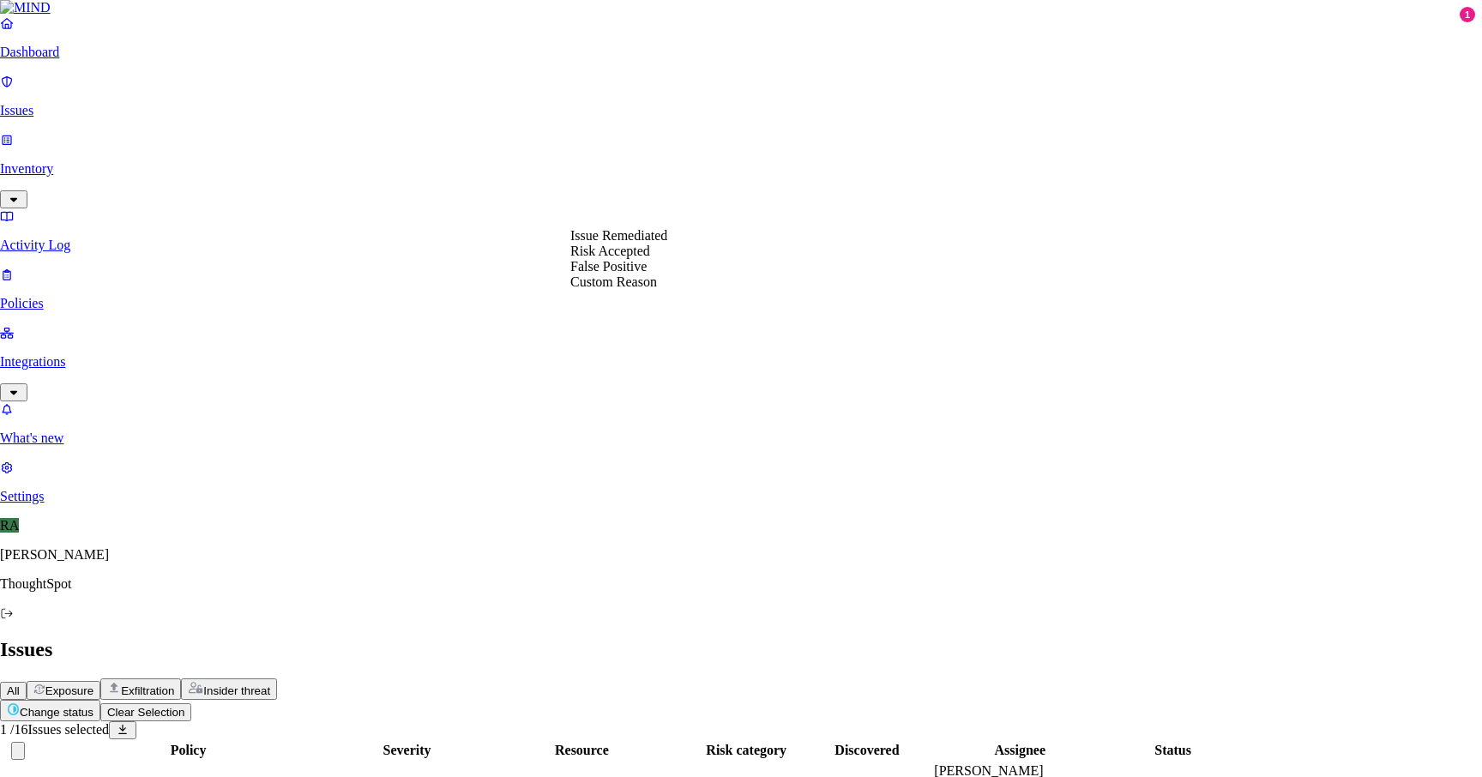
select select "Risk Accepted"
drag, startPoint x: 593, startPoint y: 350, endPoint x: 628, endPoint y: 285, distance: 74.1
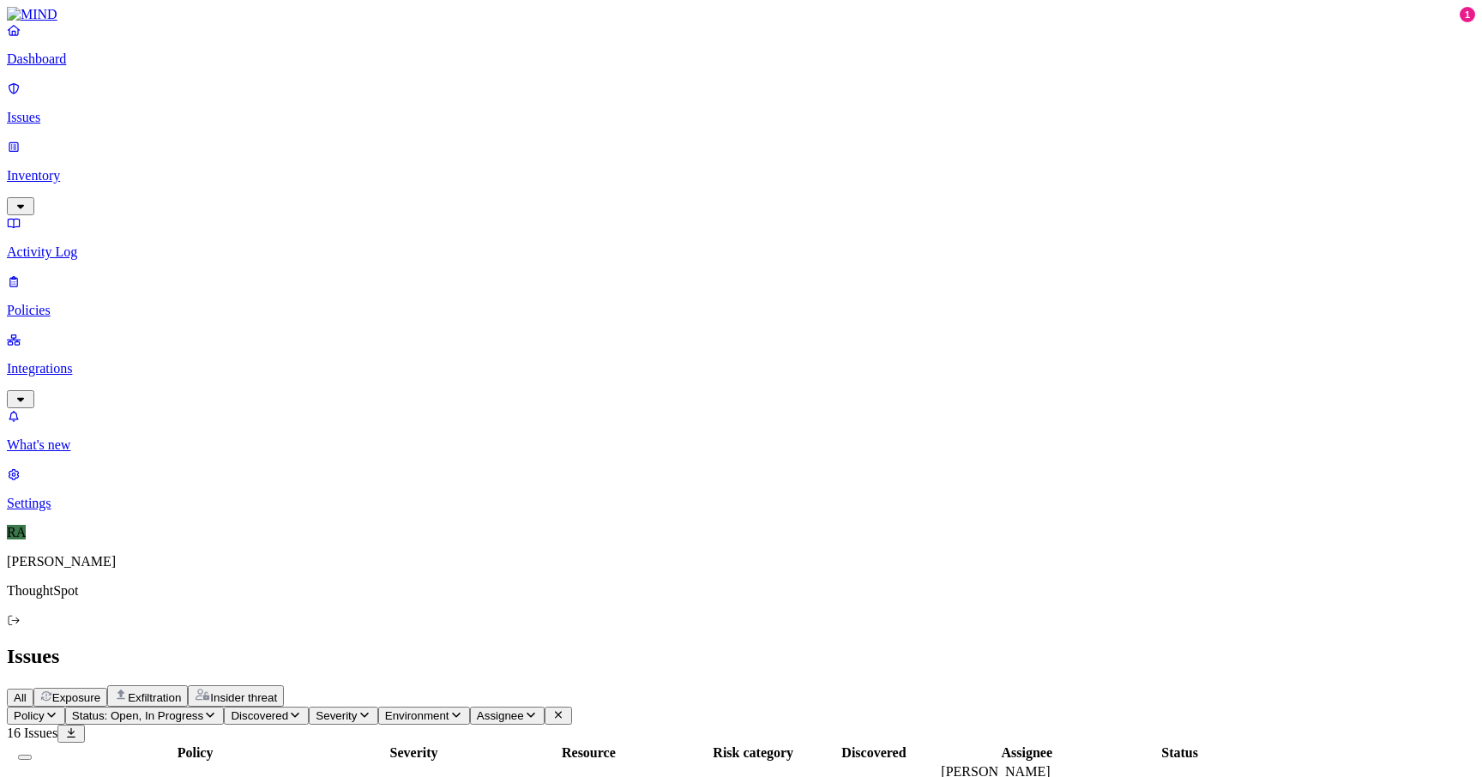
drag, startPoint x: 1219, startPoint y: 401, endPoint x: 1307, endPoint y: 401, distance: 88.3
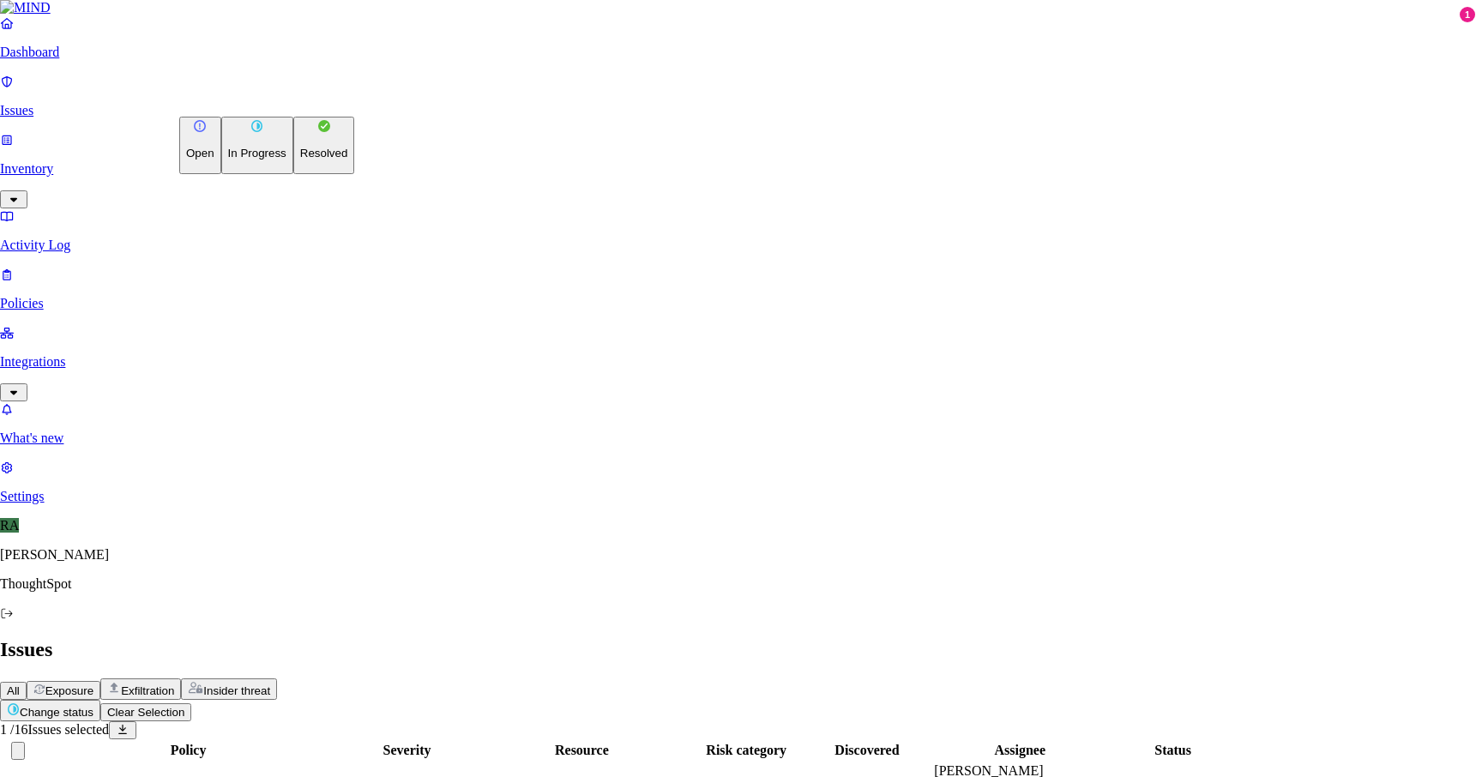
click at [270, 110] on html "Dashboard Issues Inventory Activity Log Policies Integrations What's new 1 Sett…" at bounding box center [741, 626] width 1482 height 1253
click at [300, 160] on p "Resolved" at bounding box center [324, 153] width 48 height 13
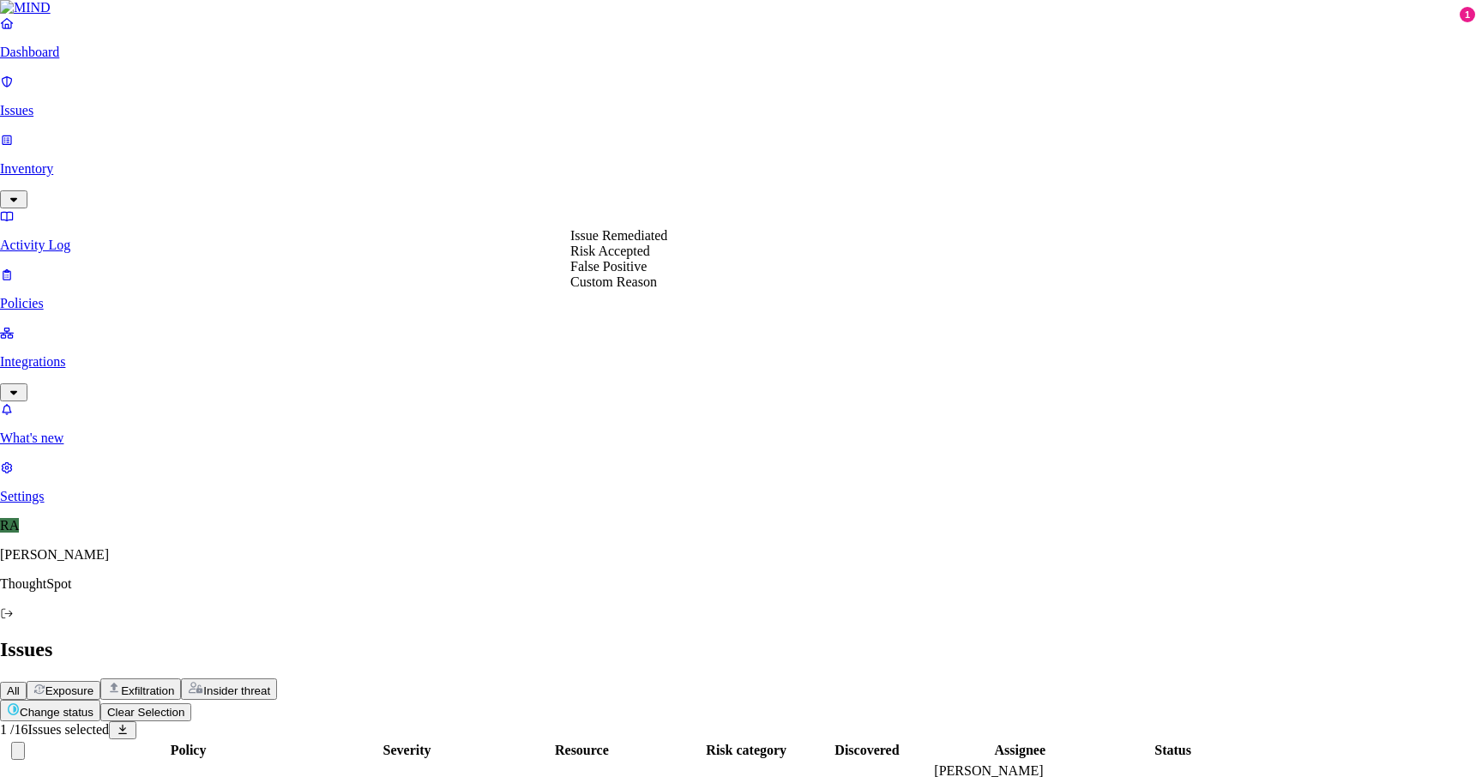
select select "Custom Reason"
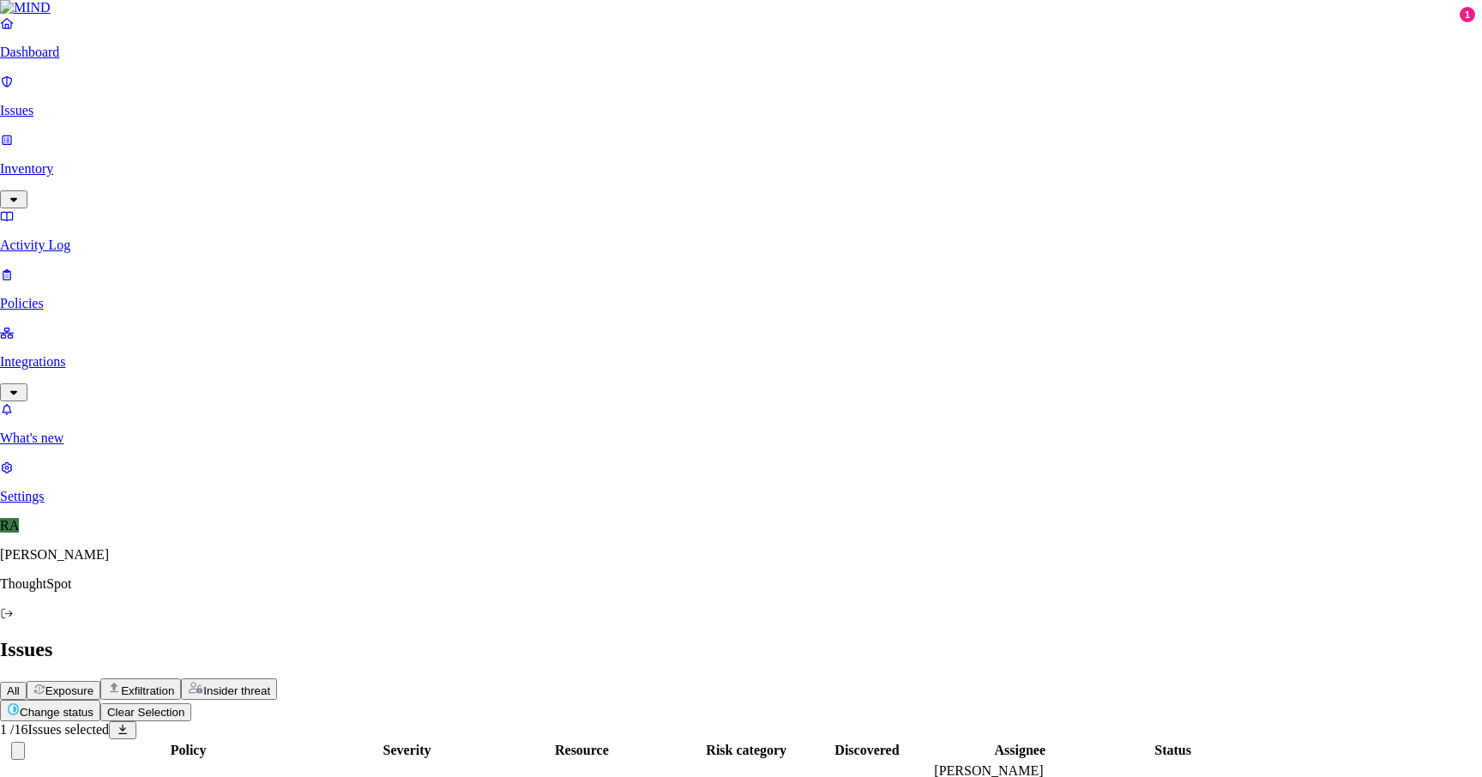
type textarea "user changed the permission of the file alos it does not contain any sensitive …"
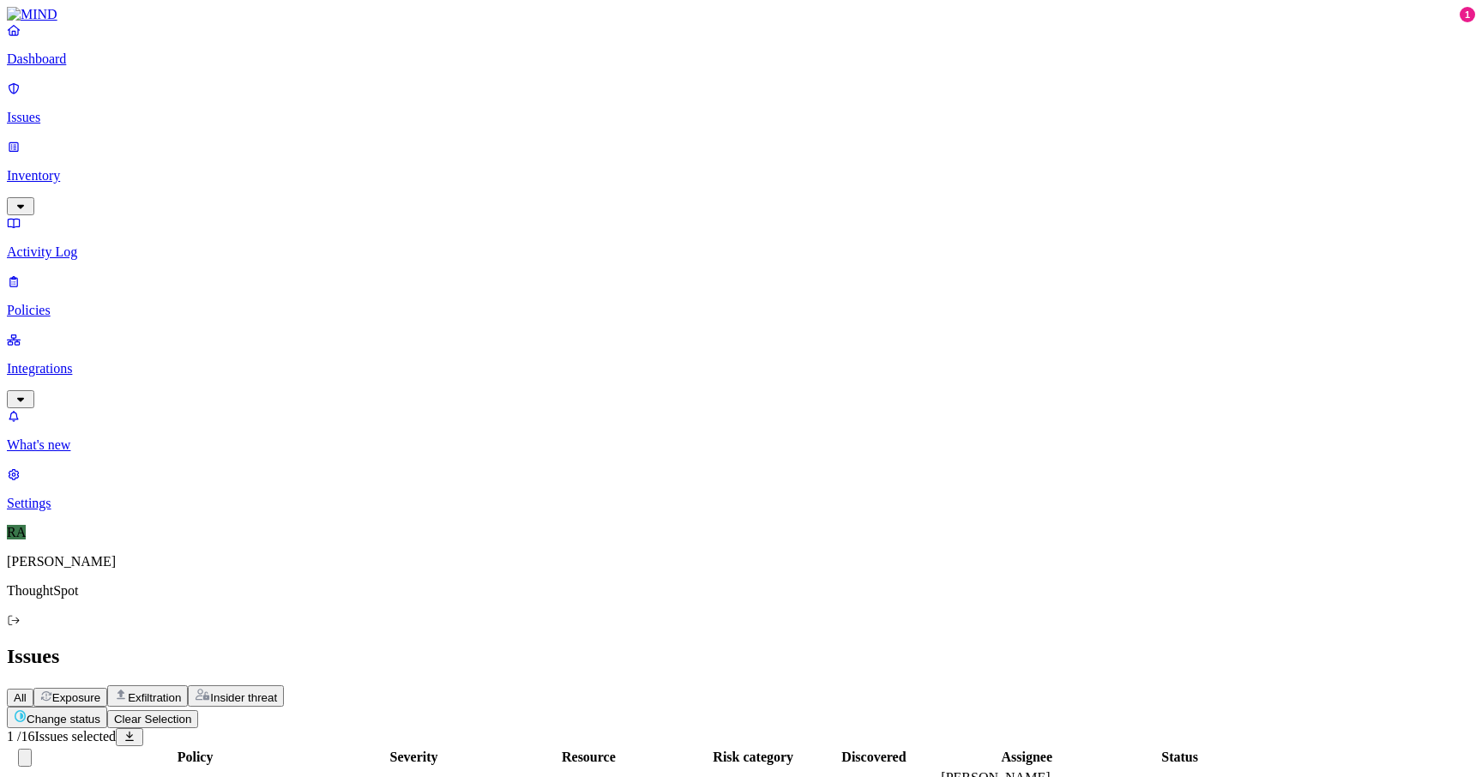
drag, startPoint x: 1349, startPoint y: 728, endPoint x: 1100, endPoint y: 746, distance: 249.4
copy span "Personal use, not work related"
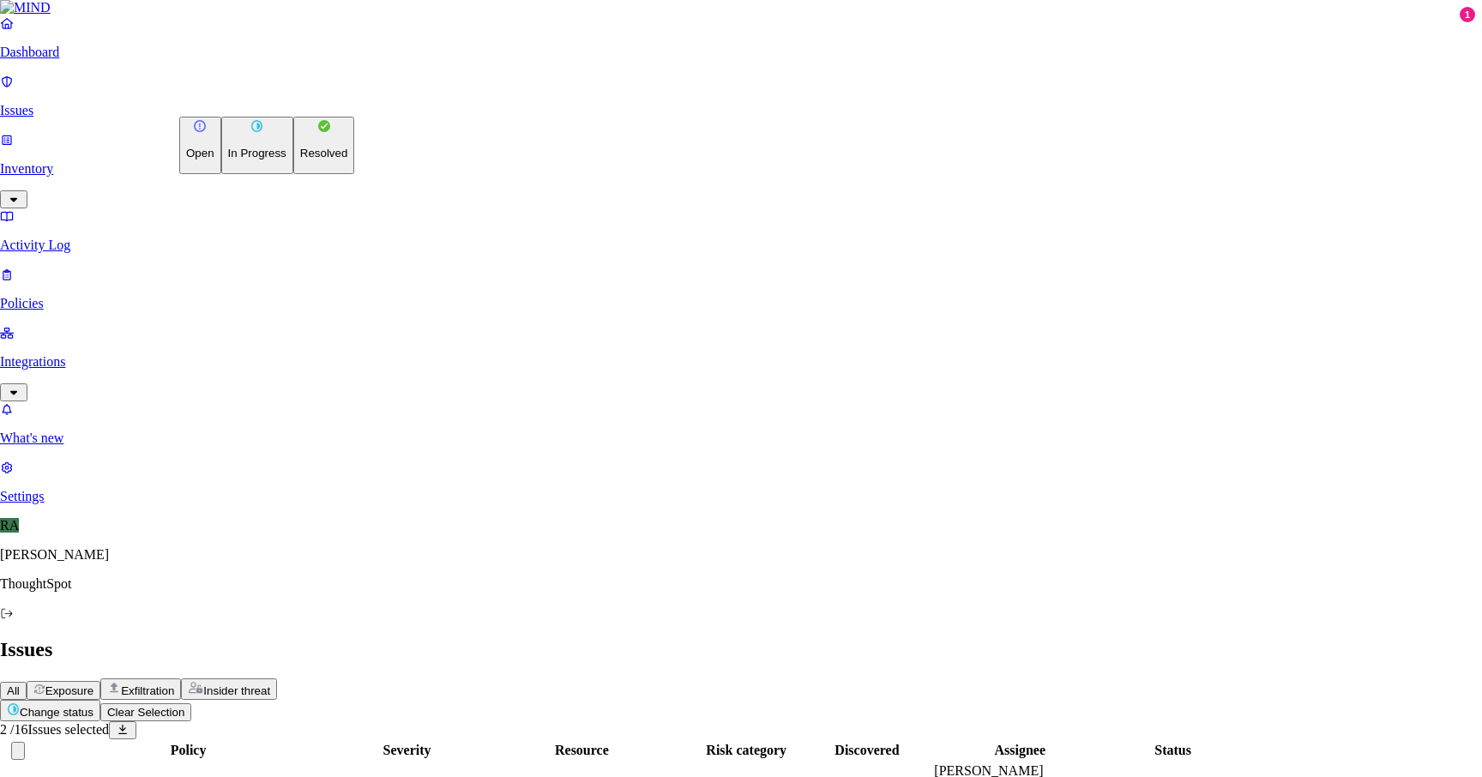
click at [248, 103] on html "Dashboard Issues Inventory Activity Log Policies Integrations What's new 1 Sett…" at bounding box center [741, 603] width 1482 height 1207
click at [300, 160] on p "Resolved" at bounding box center [324, 153] width 48 height 13
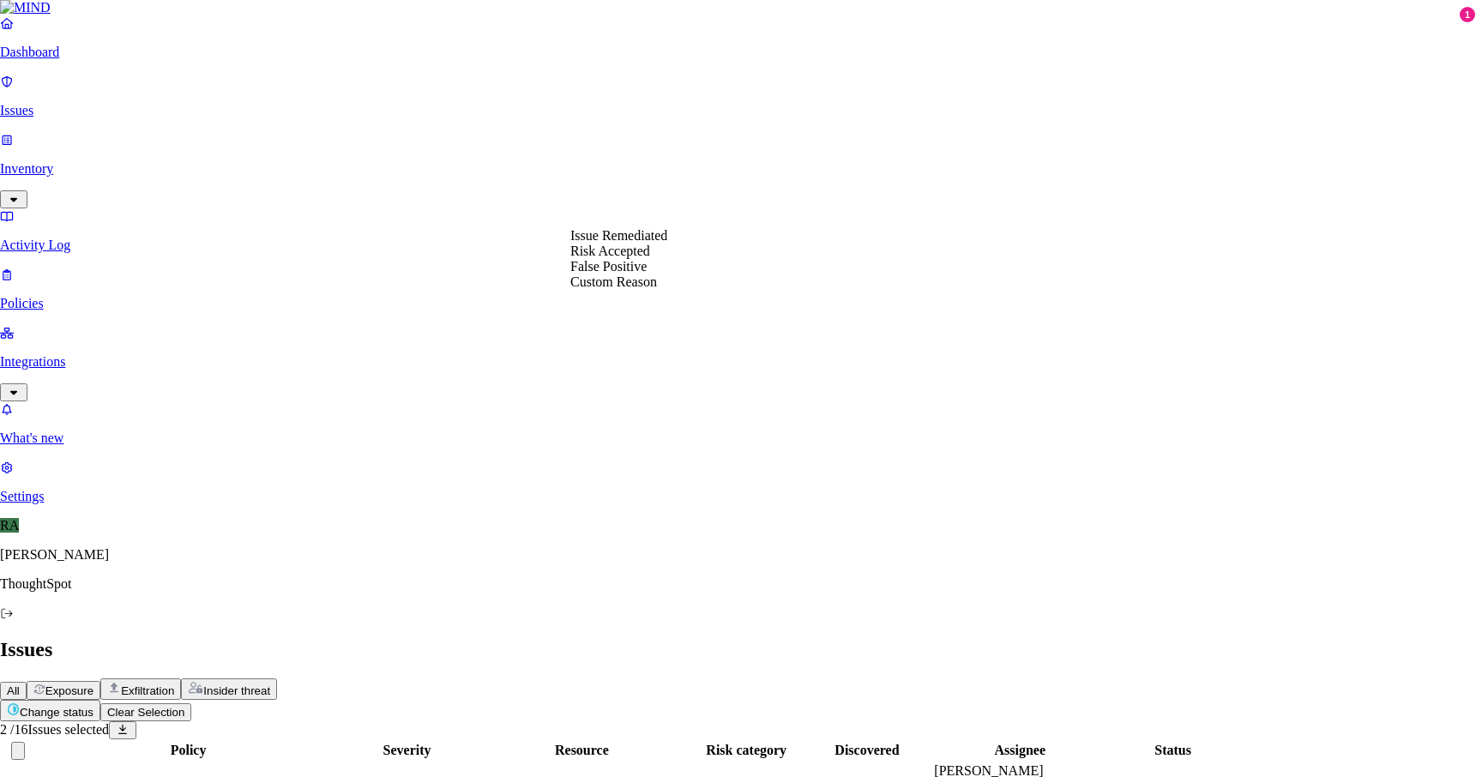
select select "Custom Reason"
paste textarea "Personal use, not work related"
type textarea "Personal use, not work related"
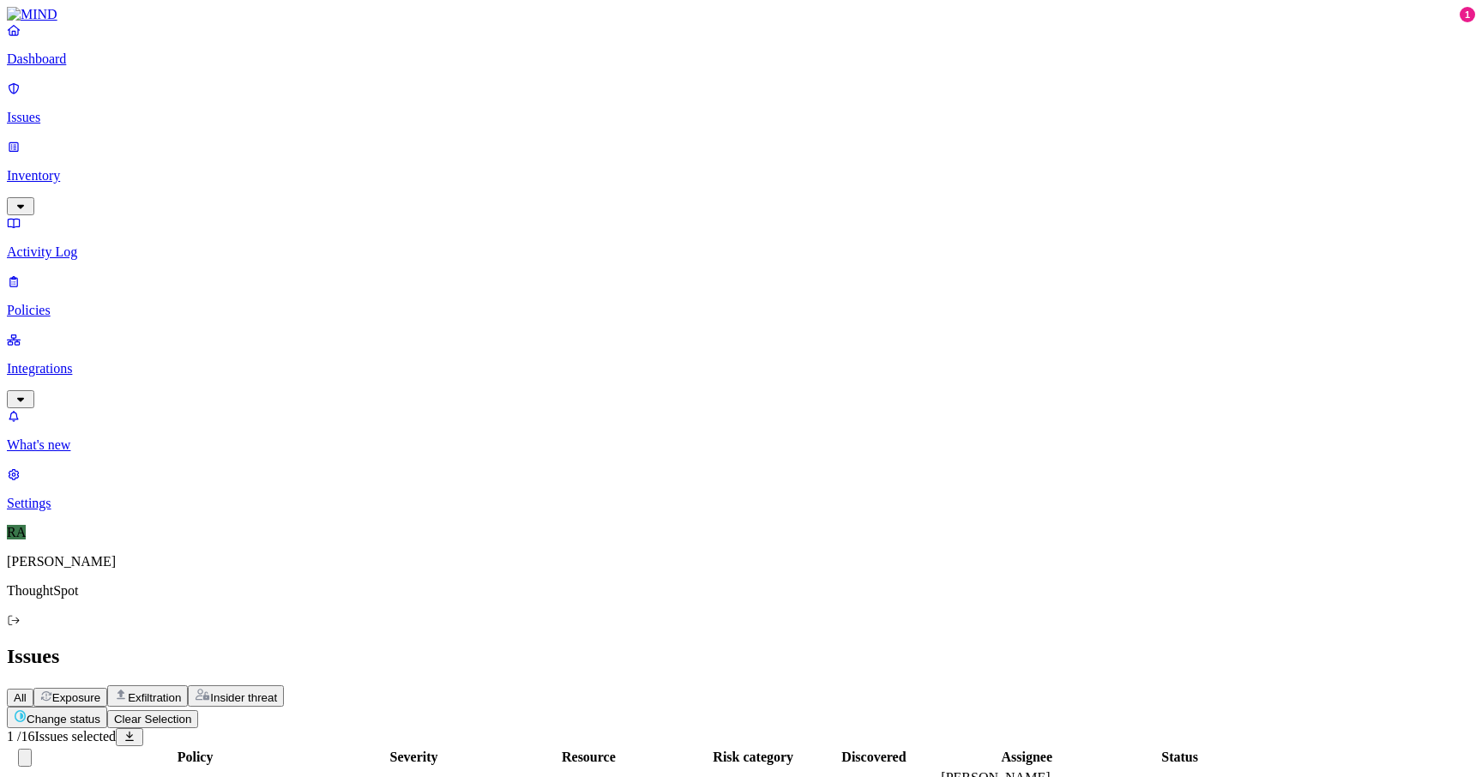
click at [252, 103] on html "Dashboard Issues Inventory Activity Log Policies Integrations What's new 1 Sett…" at bounding box center [741, 541] width 1482 height 1083
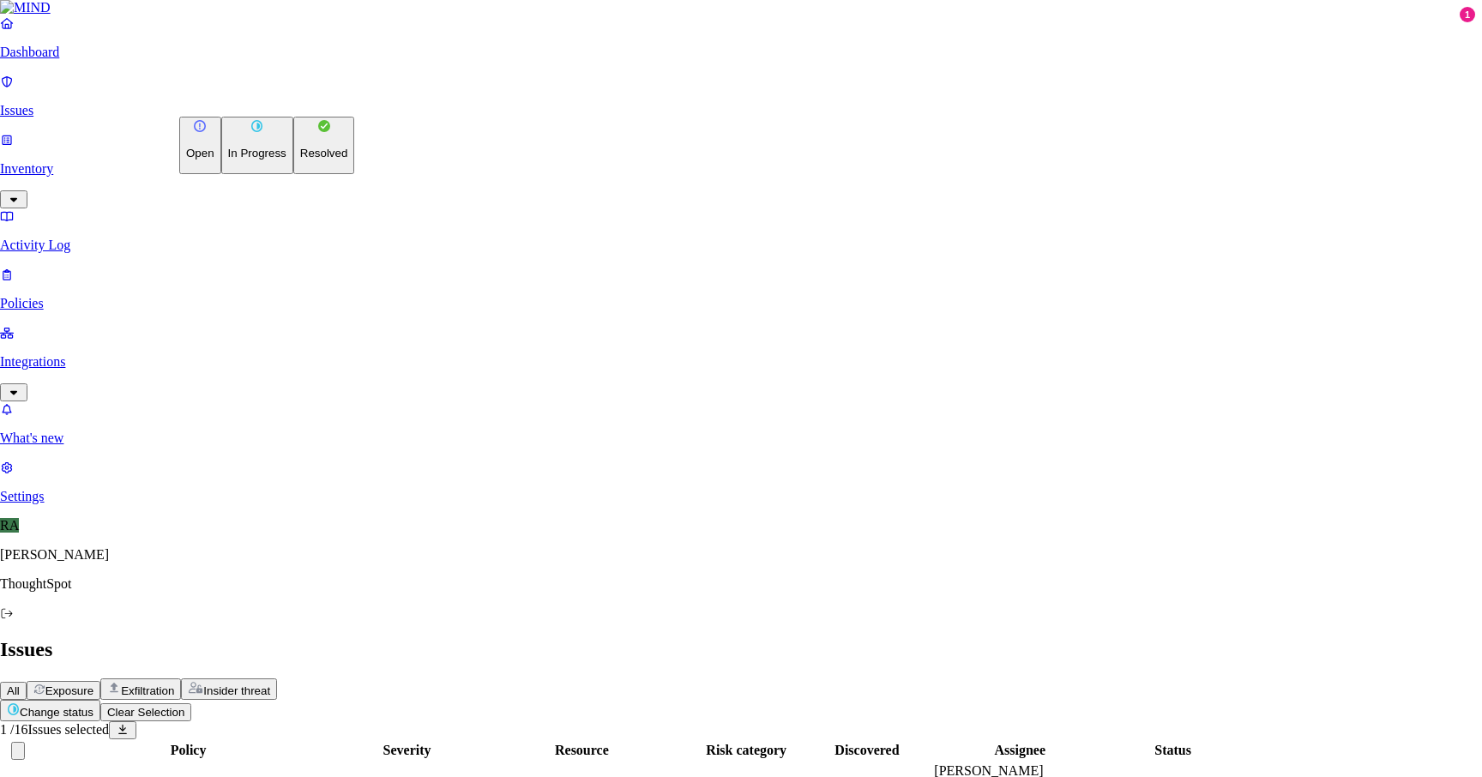
click at [293, 174] on button "Resolved" at bounding box center [324, 145] width 62 height 57
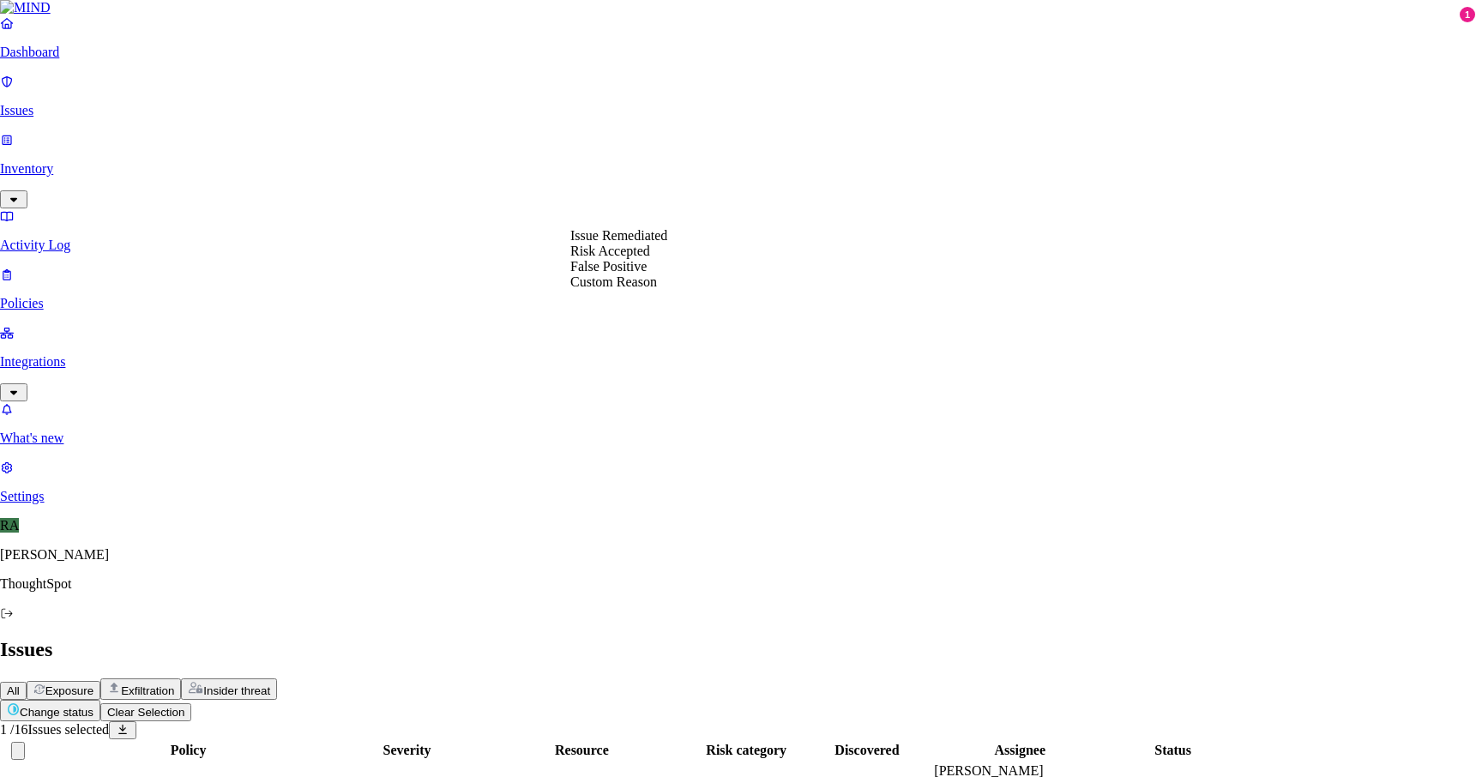
select select "Custom Reason"
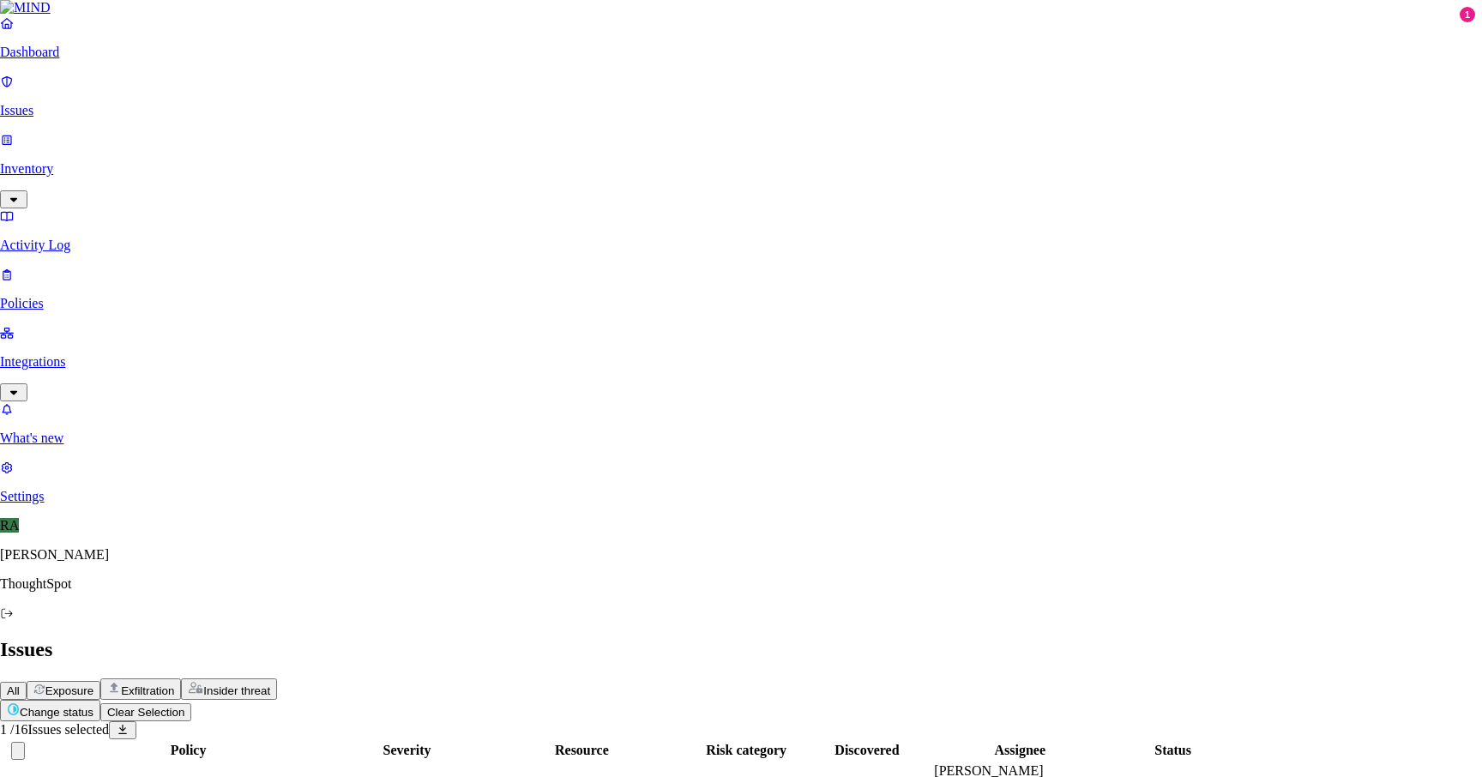
type textarea "personal doc contain dob"
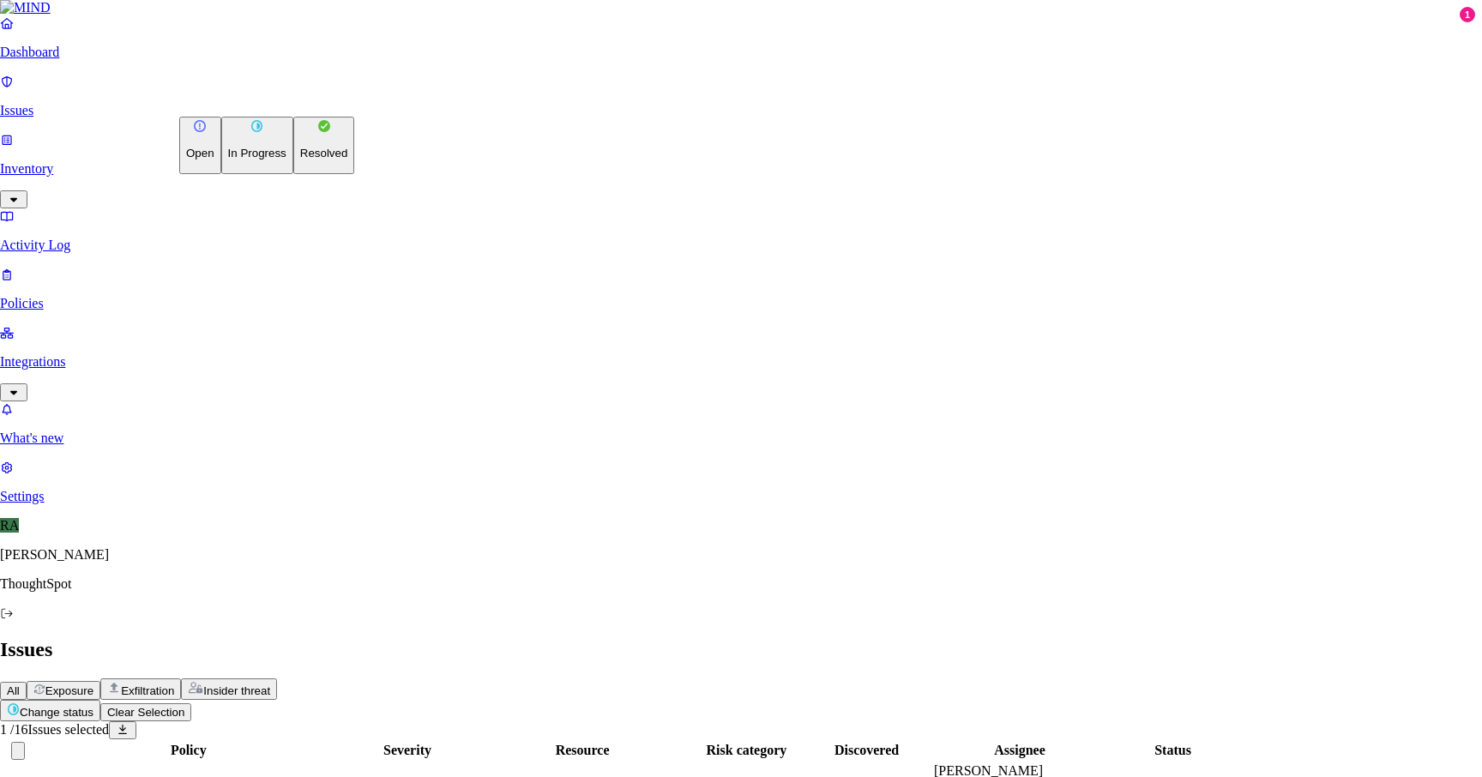
click at [263, 99] on html "Dashboard Issues Inventory Activity Log Policies Integrations What's new 1 Sett…" at bounding box center [741, 507] width 1482 height 1015
click at [263, 174] on div "Open In Progress Resolved" at bounding box center [266, 145] width 175 height 57
click at [293, 174] on button "Resolved" at bounding box center [324, 145] width 62 height 57
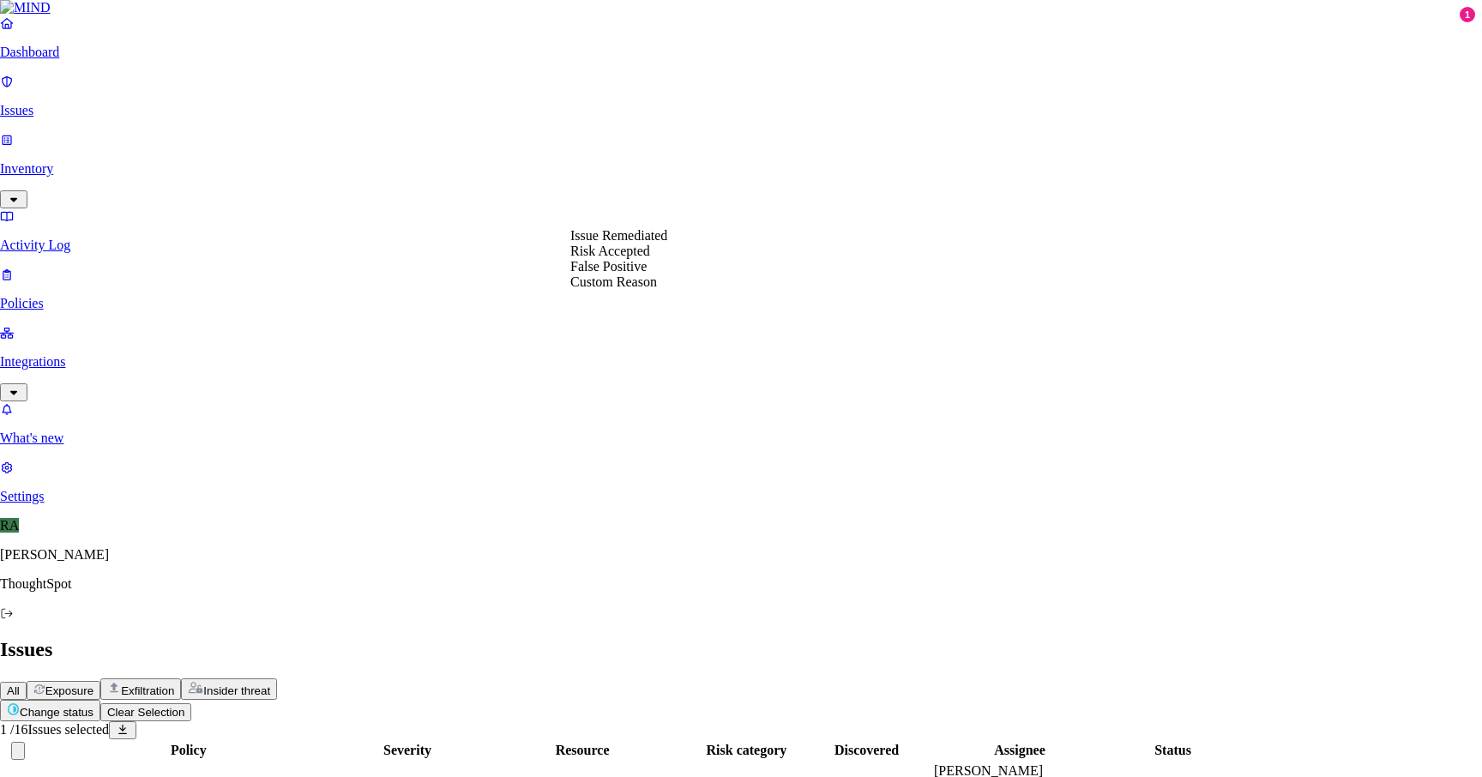
select select "Risk Accepted"
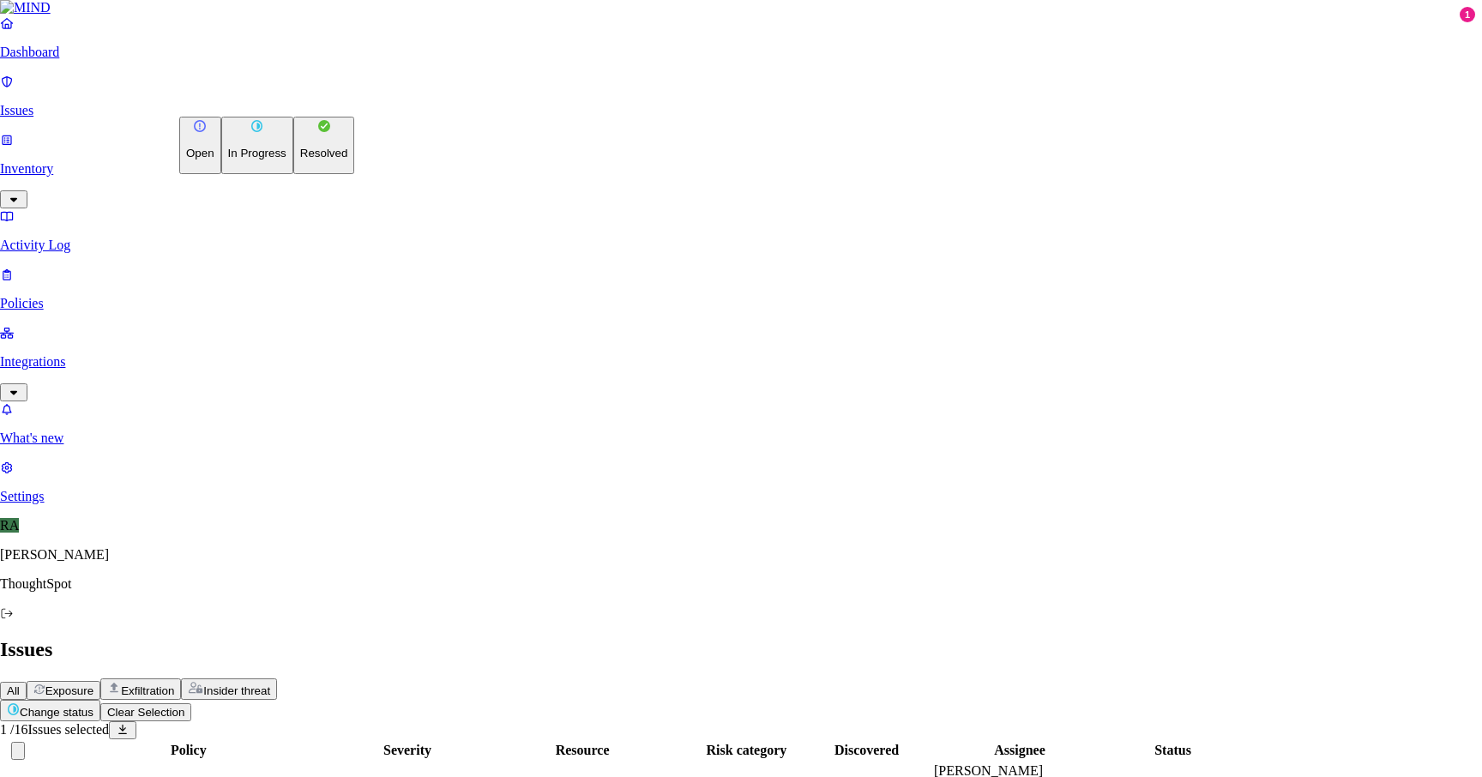
click at [254, 105] on html "Dashboard Issues Inventory Activity Log Policies Integrations What's new 1 Sett…" at bounding box center [741, 476] width 1482 height 953
click at [300, 160] on p "Resolved" at bounding box center [324, 153] width 48 height 13
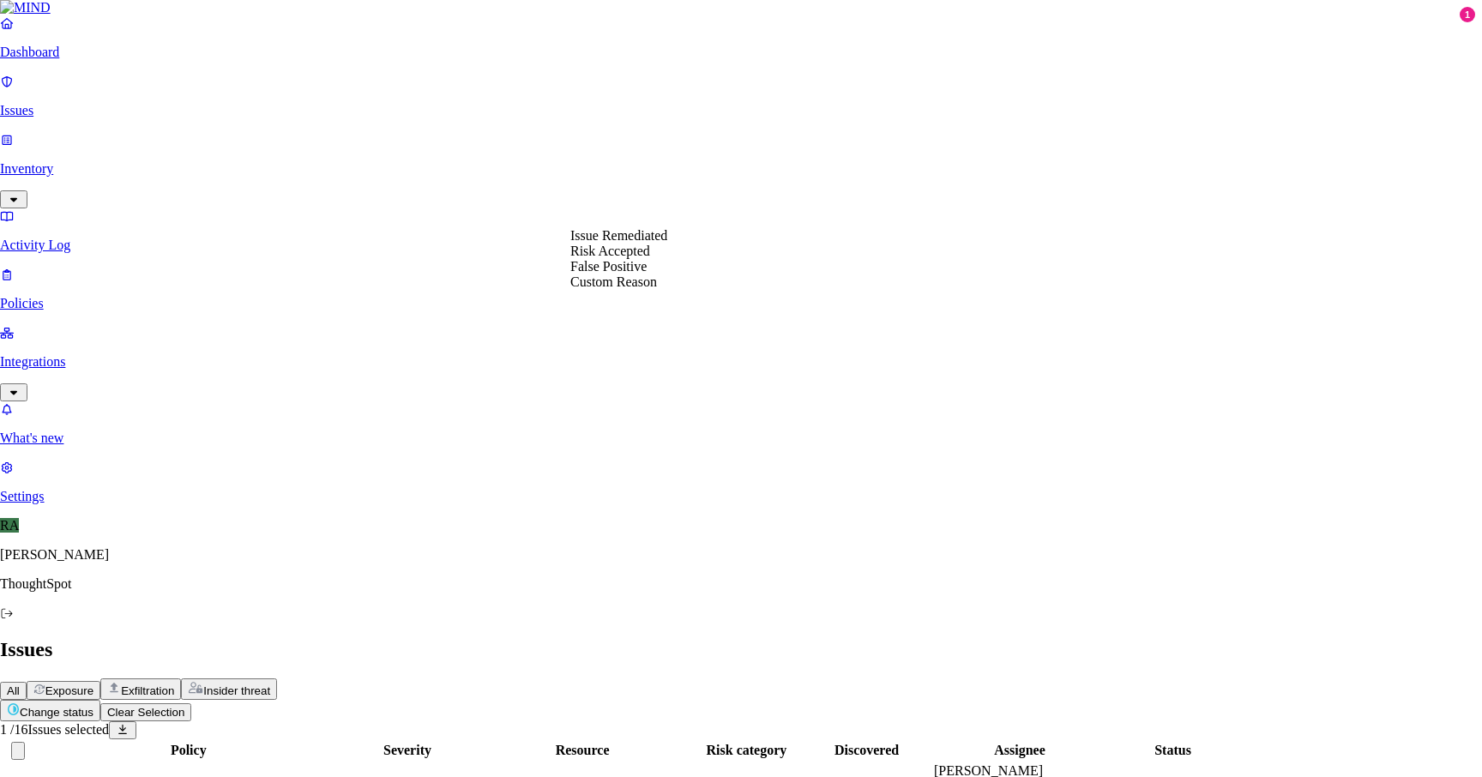
select select "Custom Reason"
type textarea "restricitons has placed not available for punlic"
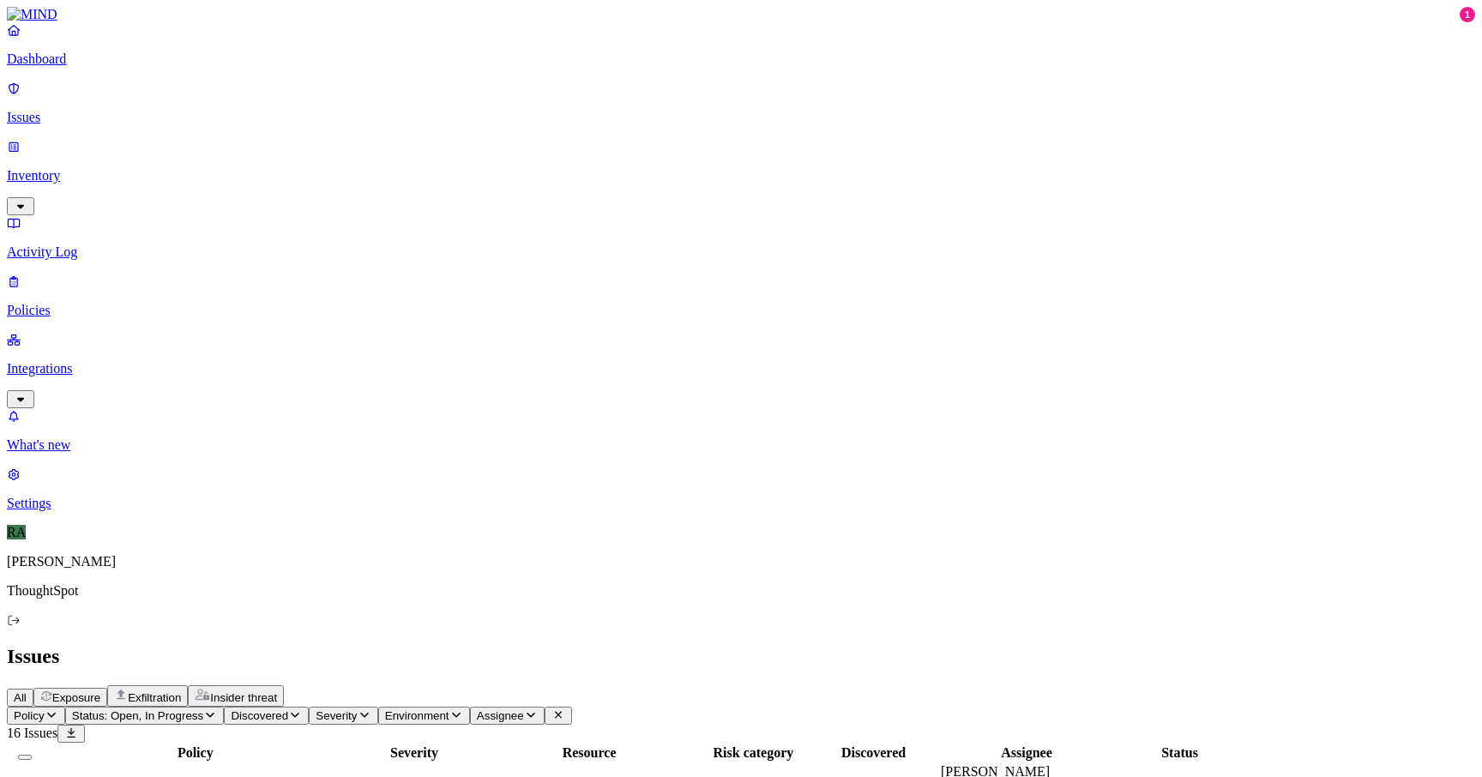
click at [88, 332] on link "Integrations" at bounding box center [741, 369] width 1468 height 74
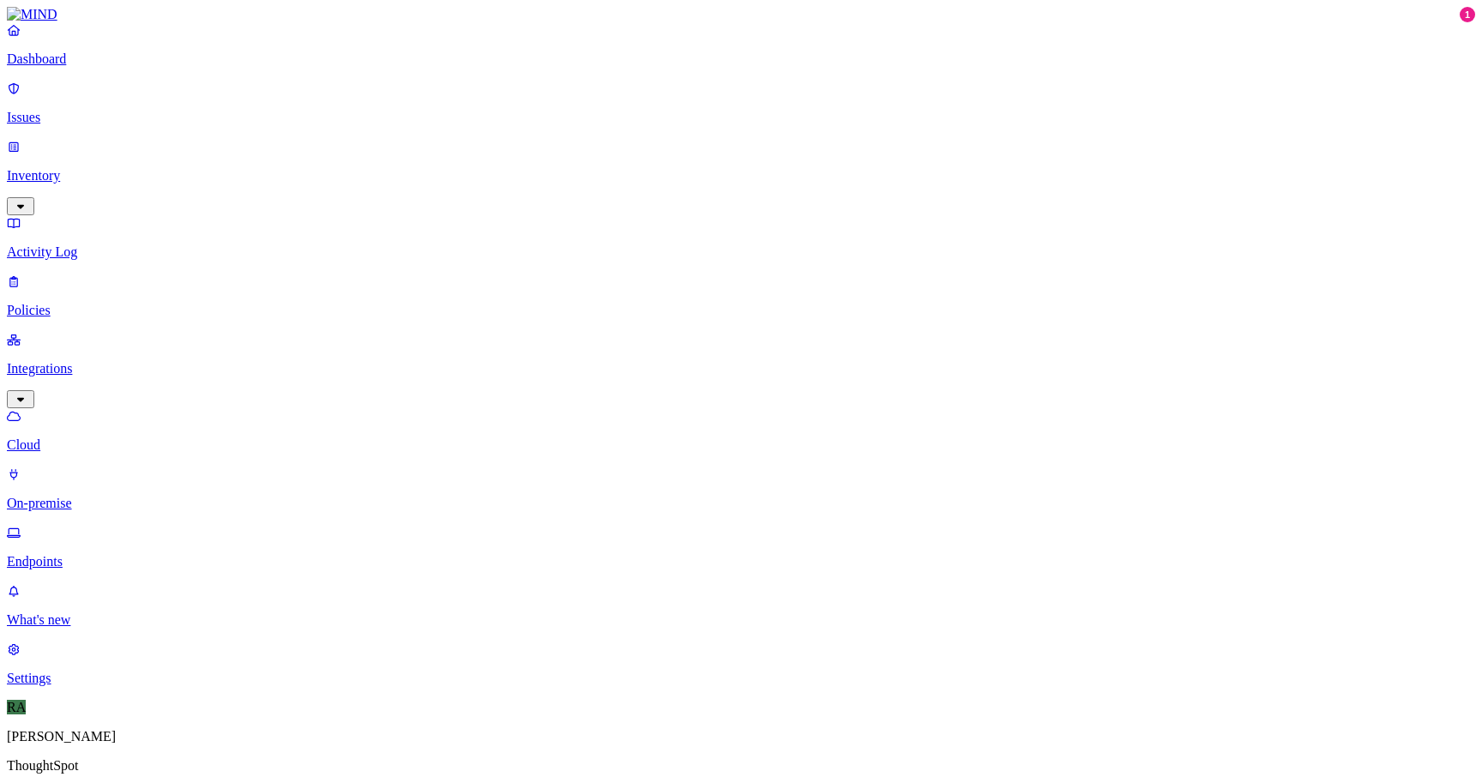
click at [104, 554] on p "Endpoints" at bounding box center [741, 561] width 1468 height 15
